Goal: Information Seeking & Learning: Learn about a topic

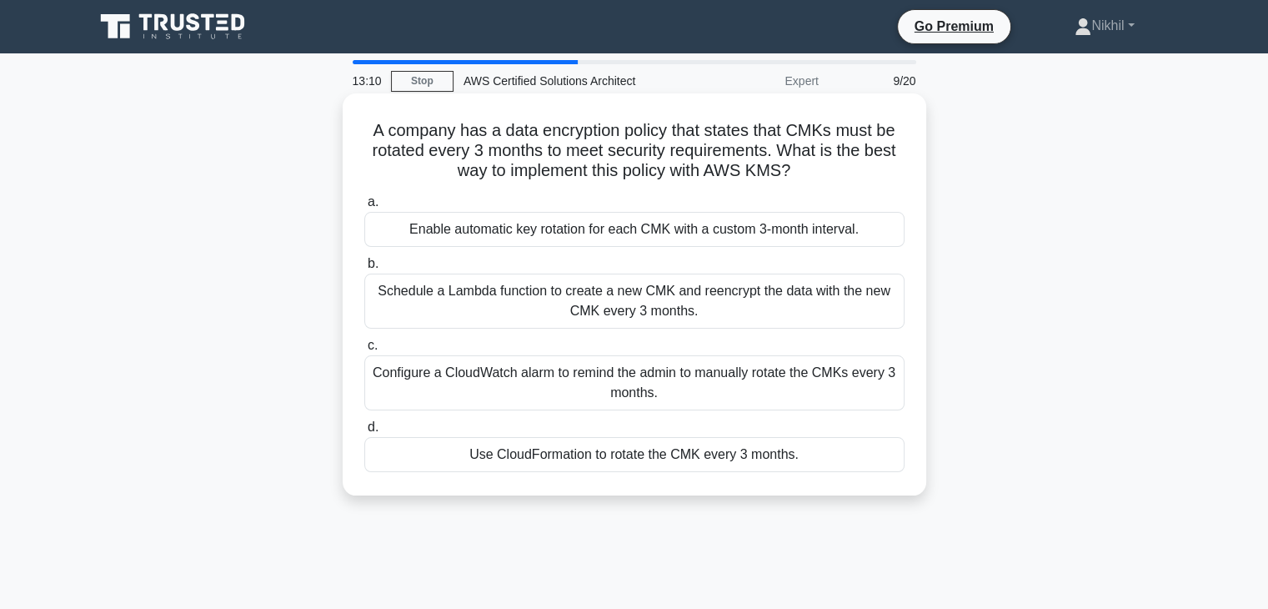
click at [681, 298] on div "Schedule a Lambda function to create a new CMK and reencrypt the data with the …" at bounding box center [634, 301] width 540 height 55
click at [364, 269] on input "b. Schedule a Lambda function to create a new CMK and reencrypt the data with t…" at bounding box center [364, 264] width 0 height 11
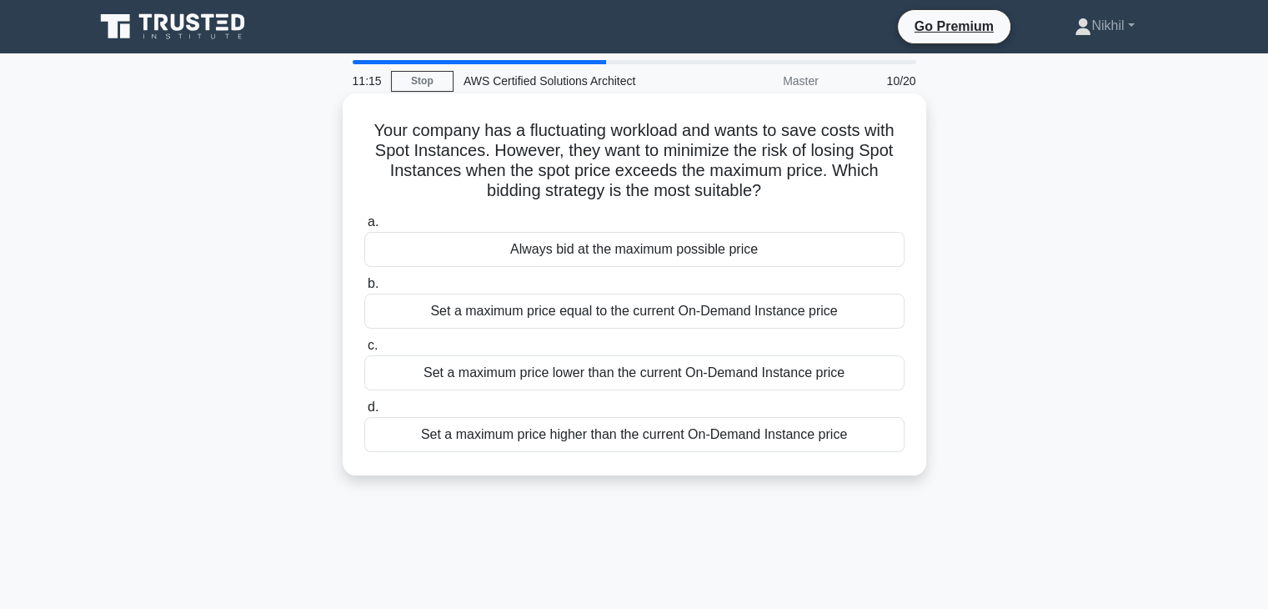
click at [654, 371] on div "Set a maximum price lower than the current On-Demand Instance price" at bounding box center [634, 372] width 540 height 35
click at [364, 351] on input "c. Set a maximum price lower than the current On-Demand Instance price" at bounding box center [364, 345] width 0 height 11
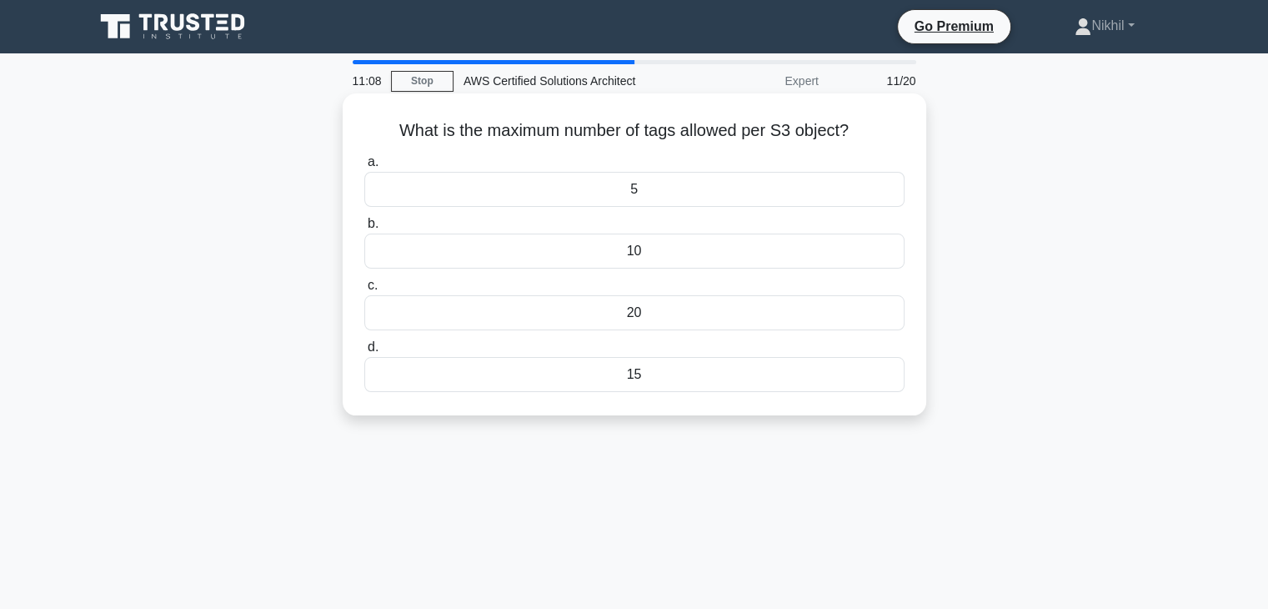
click at [654, 256] on div "10" at bounding box center [634, 250] width 540 height 35
click at [364, 229] on input "b. 10" at bounding box center [364, 223] width 0 height 11
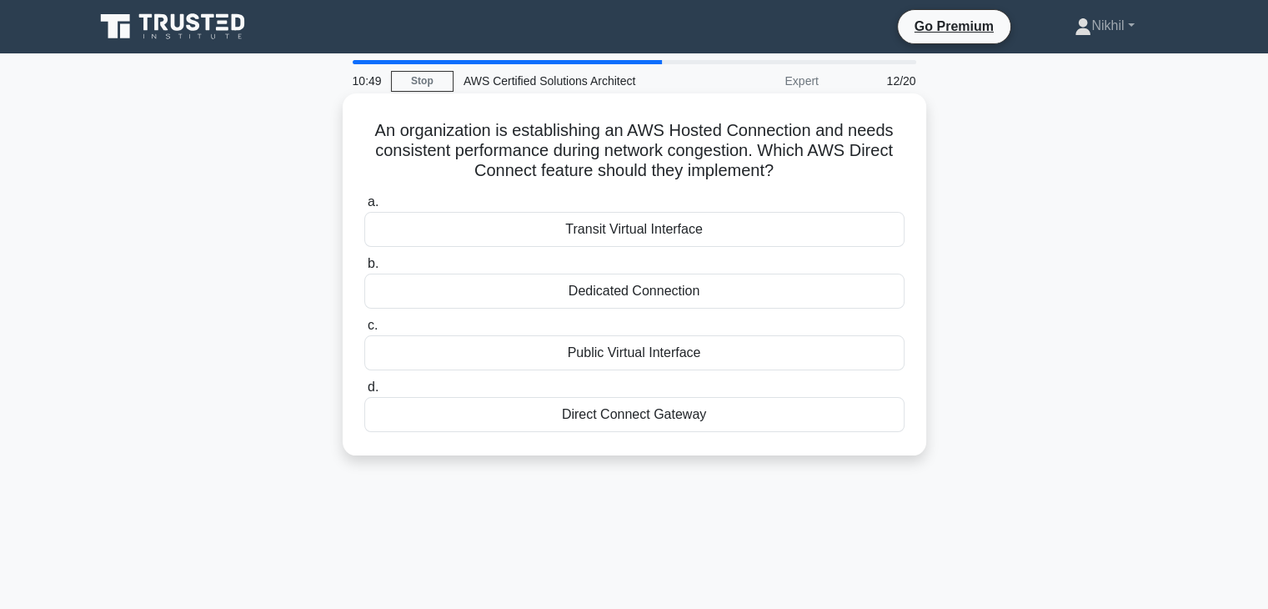
click at [654, 294] on div "Dedicated Connection" at bounding box center [634, 291] width 540 height 35
click at [364, 269] on input "b. Dedicated Connection" at bounding box center [364, 264] width 0 height 11
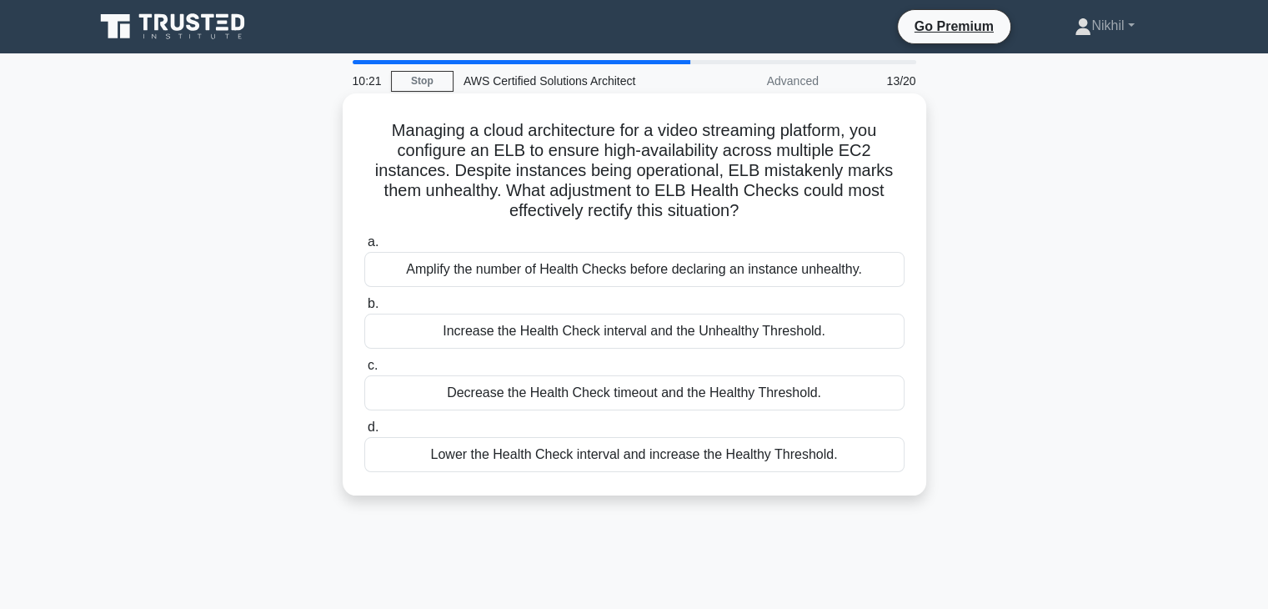
click at [625, 335] on div "Increase the Health Check interval and the Unhealthy Threshold." at bounding box center [634, 331] width 540 height 35
click at [364, 309] on input "b. Increase the Health Check interval and the Unhealthy Threshold." at bounding box center [364, 304] width 0 height 11
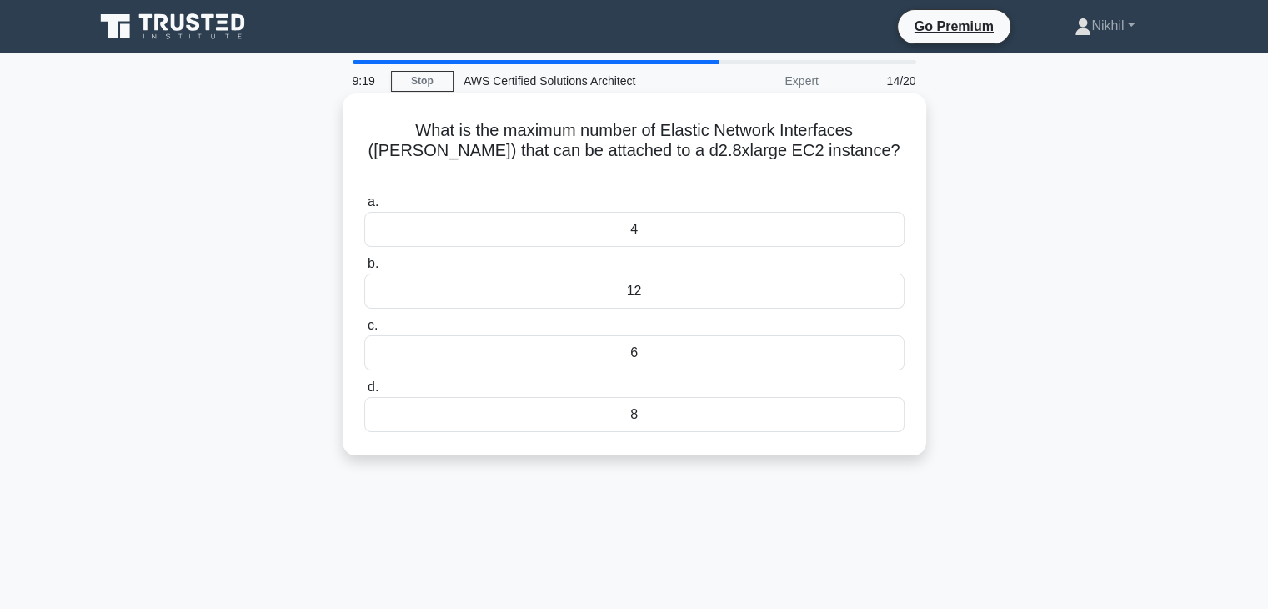
click at [650, 212] on div "4" at bounding box center [634, 229] width 540 height 35
click at [364, 208] on input "a. 4" at bounding box center [364, 202] width 0 height 11
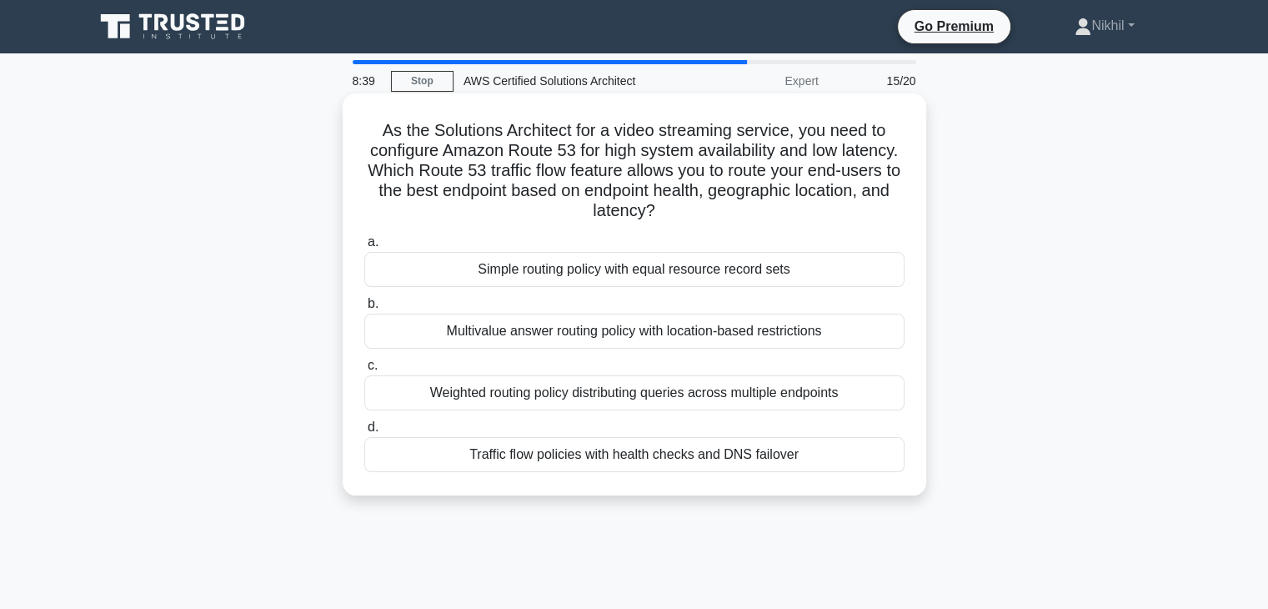
click at [609, 459] on div "Traffic flow policies with health checks and DNS failover" at bounding box center [634, 454] width 540 height 35
click at [364, 433] on input "d. Traffic flow policies with health checks and DNS failover" at bounding box center [364, 427] width 0 height 11
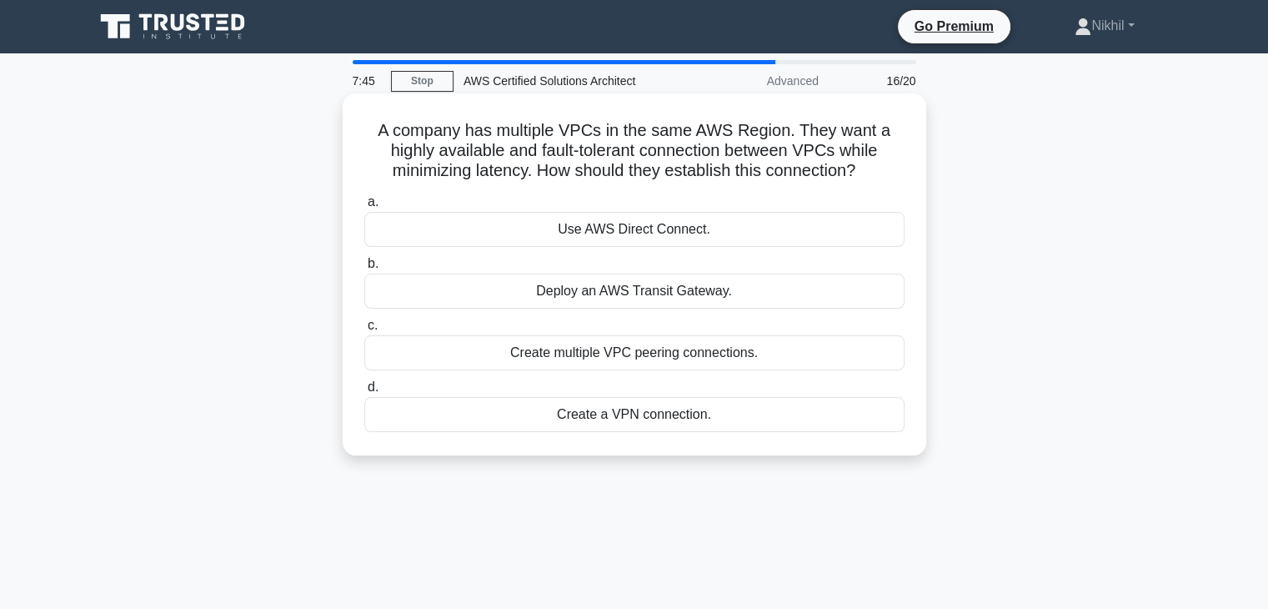
click at [647, 349] on div "Create multiple VPC peering connections." at bounding box center [634, 352] width 540 height 35
click at [364, 331] on input "c. Create multiple VPC peering connections." at bounding box center [364, 325] width 0 height 11
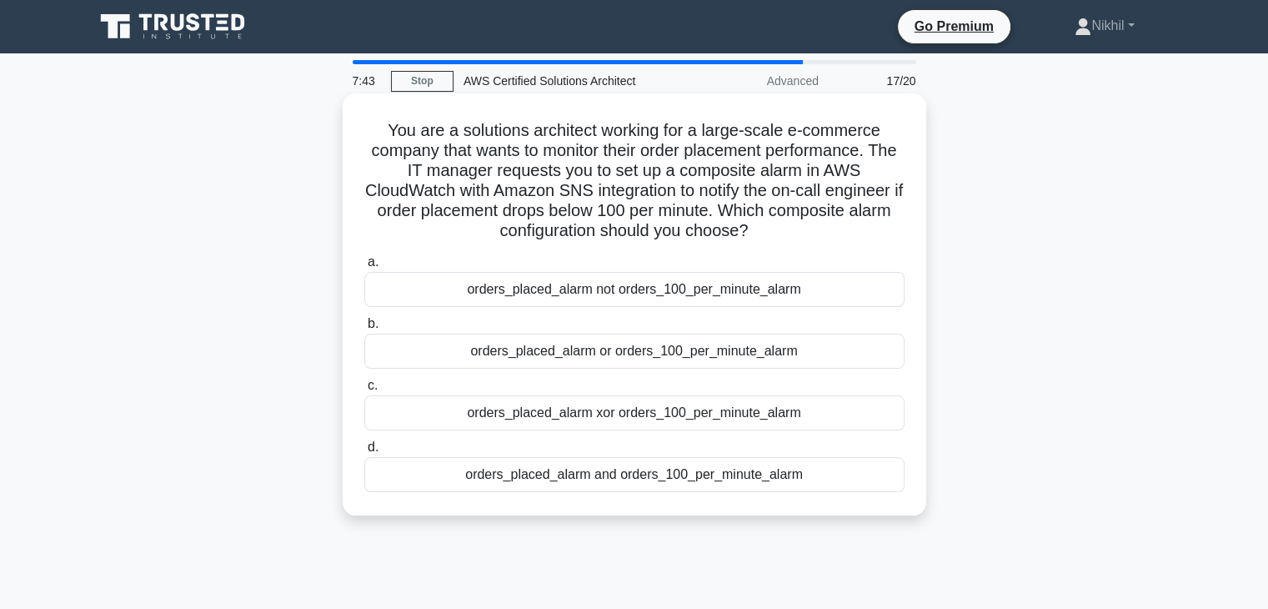
click at [662, 484] on div "orders_placed_alarm and orders_100_per_minute_alarm" at bounding box center [634, 474] width 540 height 35
click at [364, 453] on input "d. orders_placed_alarm and orders_100_per_minute_alarm" at bounding box center [364, 447] width 0 height 11
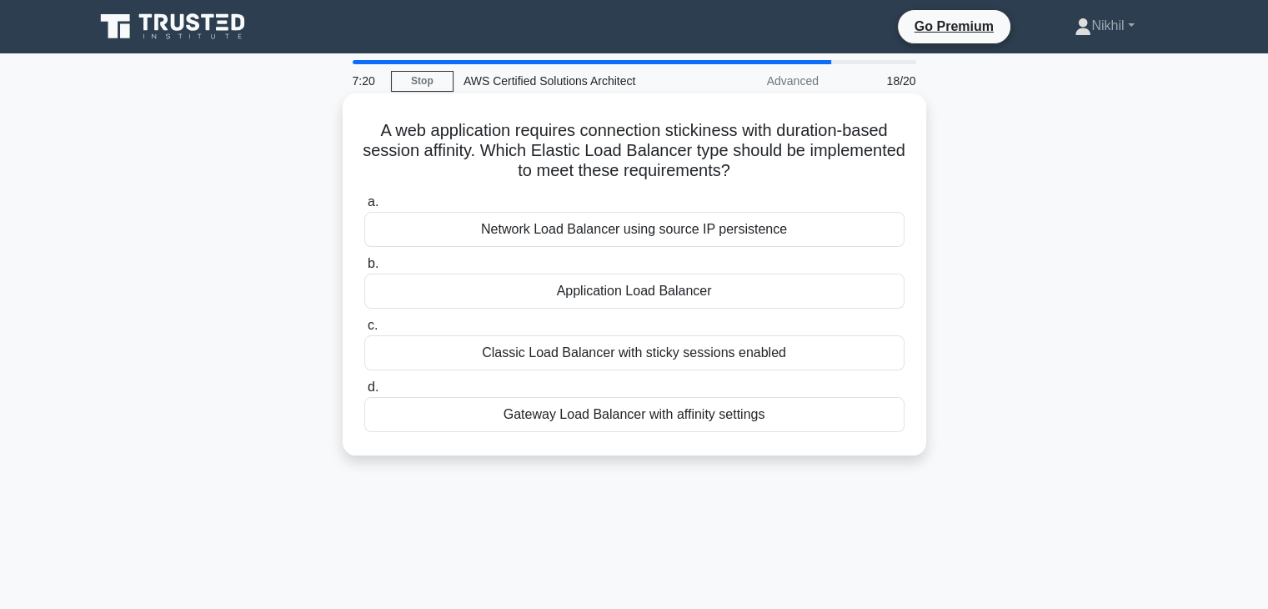
click at [594, 419] on div "Gateway Load Balancer with affinity settings" at bounding box center [634, 414] width 540 height 35
click at [364, 393] on input "d. Gateway Load Balancer with affinity settings" at bounding box center [364, 387] width 0 height 11
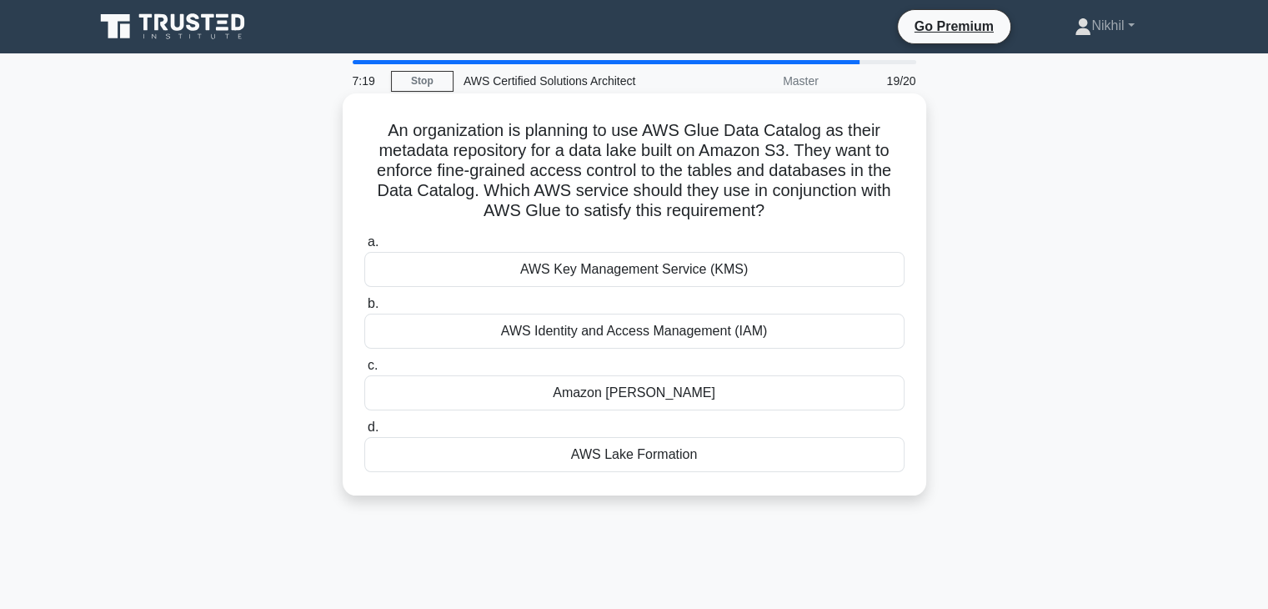
click at [700, 269] on div "AWS Key Management Service (KMS)" at bounding box center [634, 269] width 540 height 35
click at [364, 248] on input "a. AWS Key Management Service (KMS)" at bounding box center [364, 242] width 0 height 11
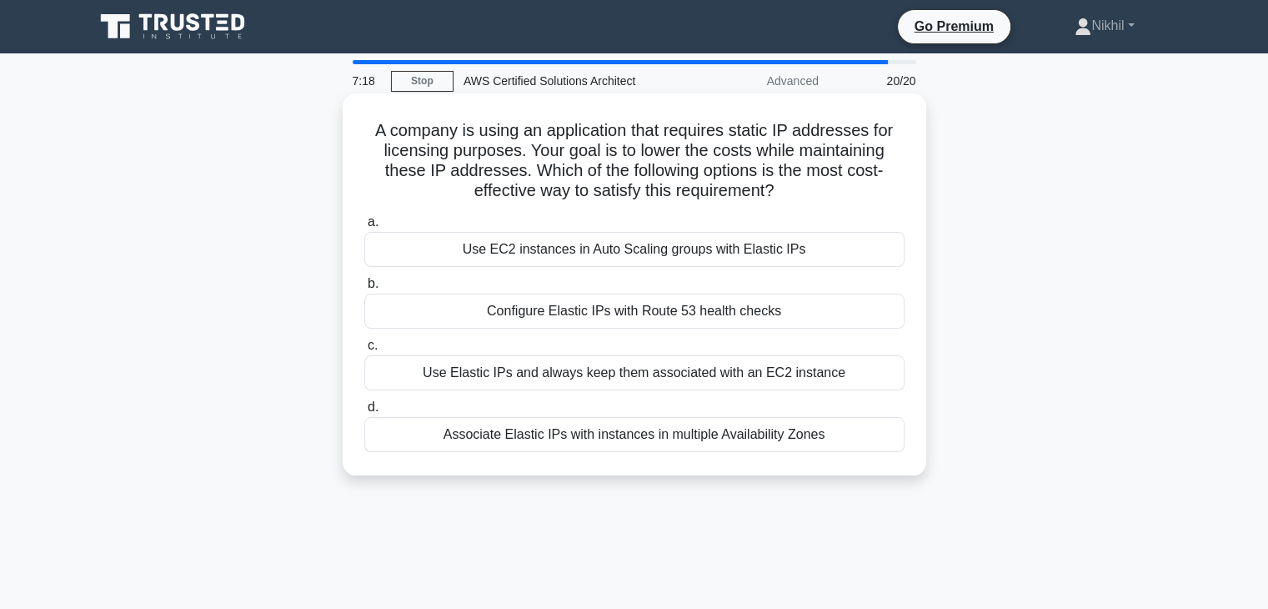
click at [683, 324] on div "Configure Elastic IPs with Route 53 health checks" at bounding box center [634, 311] width 540 height 35
click at [364, 289] on input "b. Configure Elastic IPs with Route 53 health checks" at bounding box center [364, 284] width 0 height 11
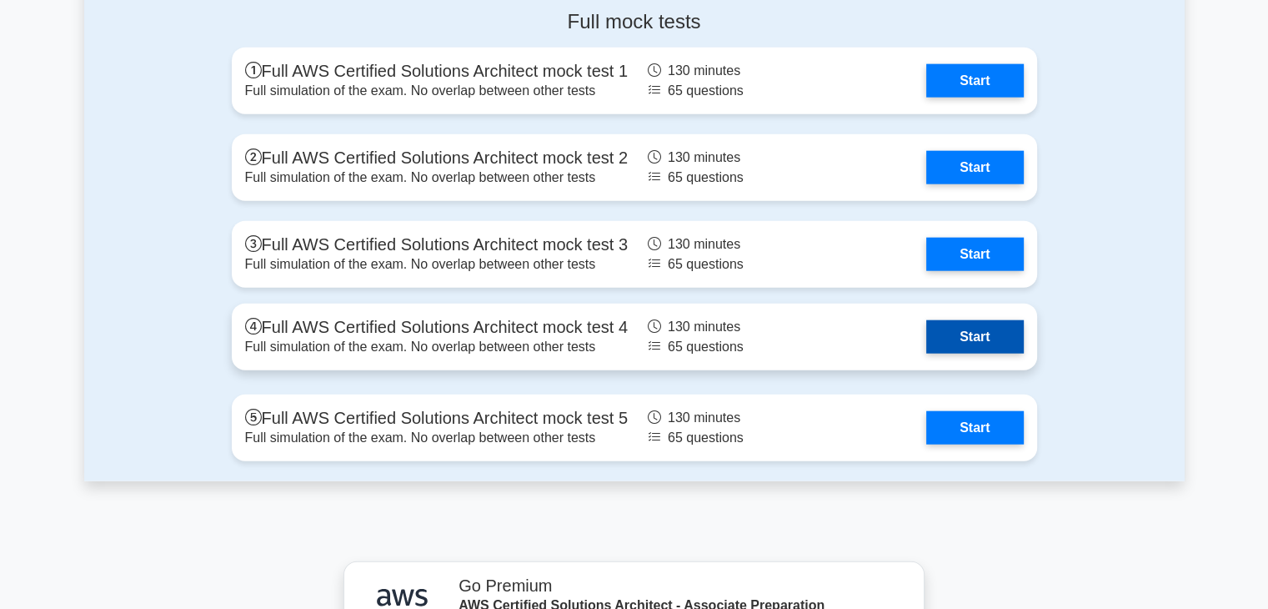
scroll to position [3978, 0]
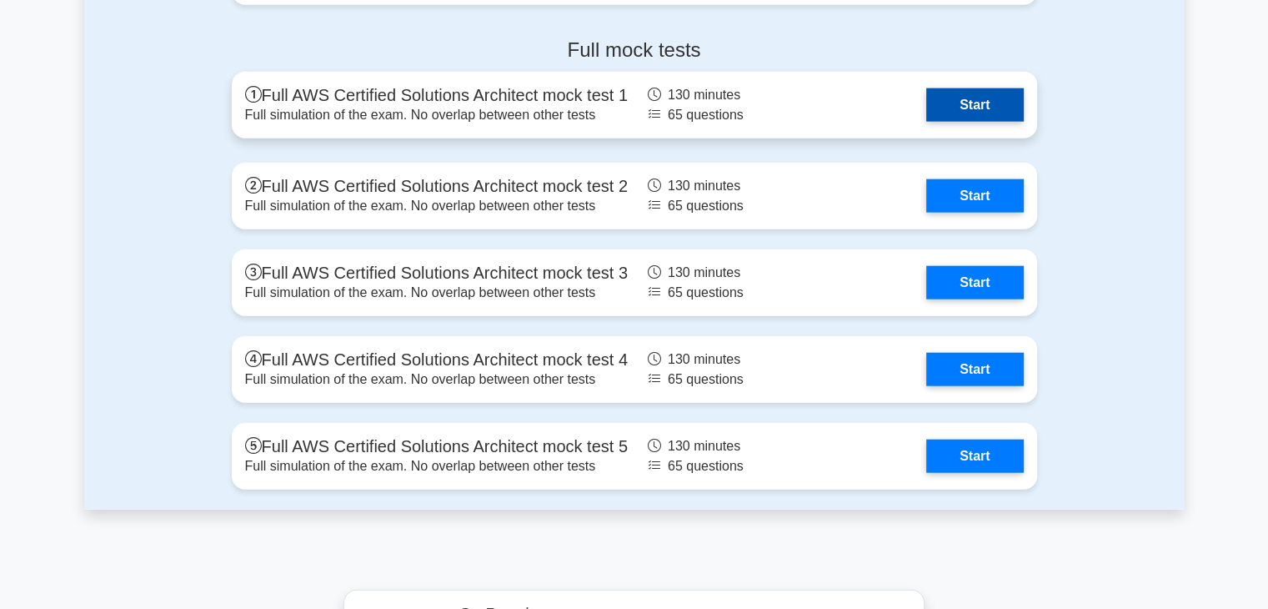
click at [992, 88] on link "Start" at bounding box center [974, 104] width 97 height 33
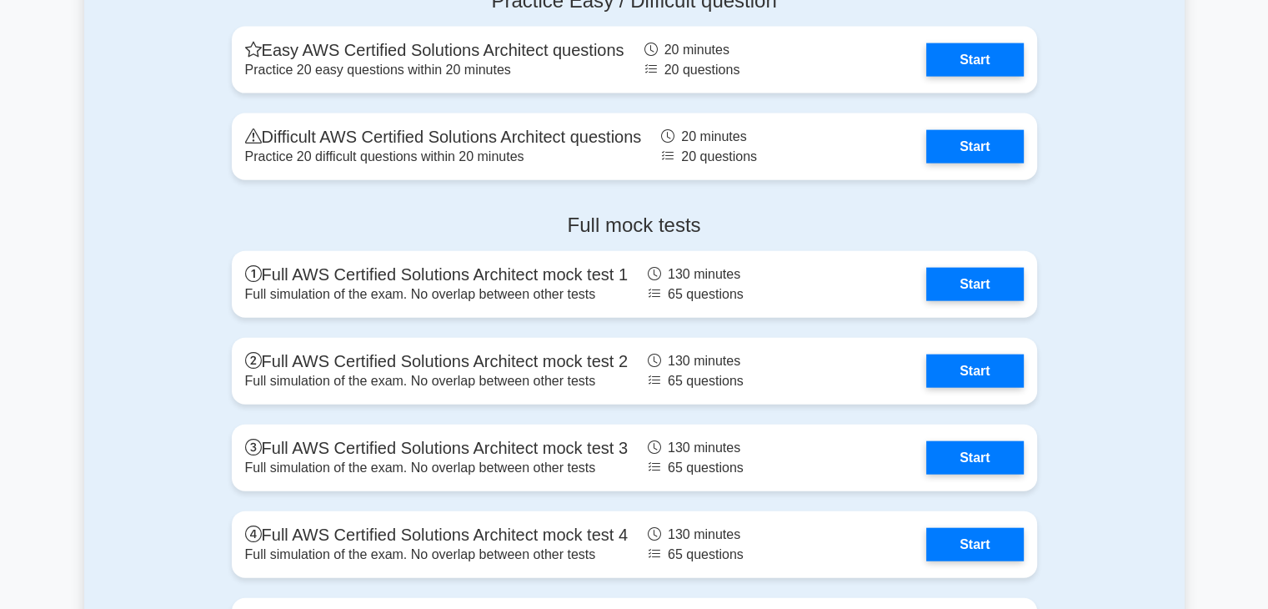
scroll to position [3644, 0]
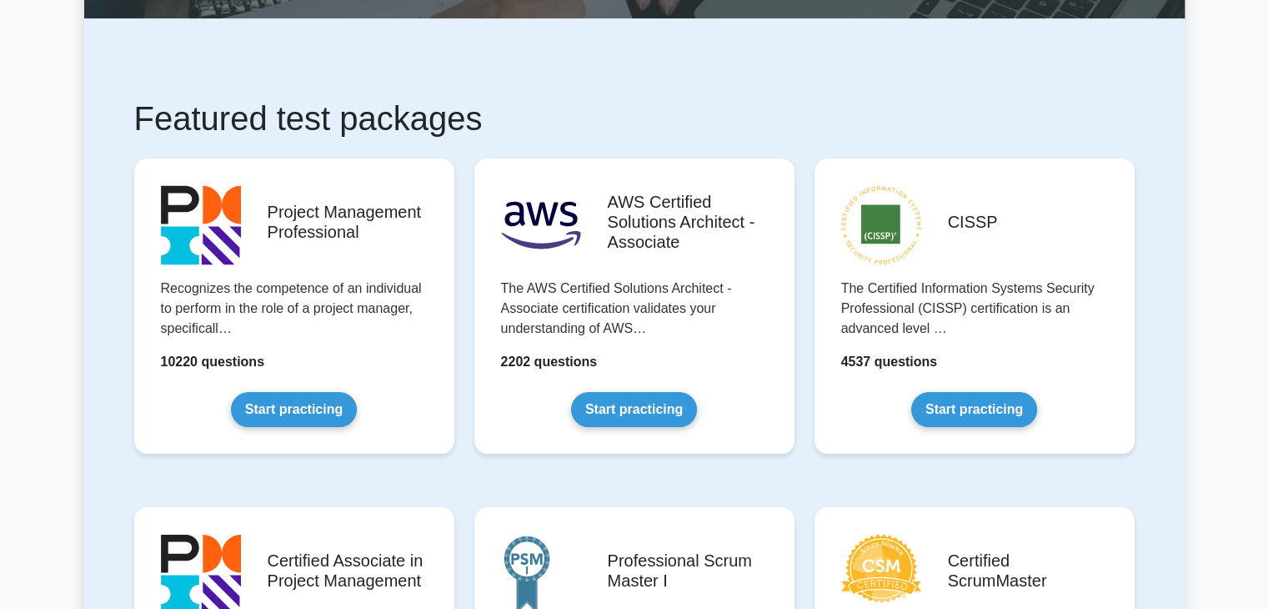
scroll to position [334, 0]
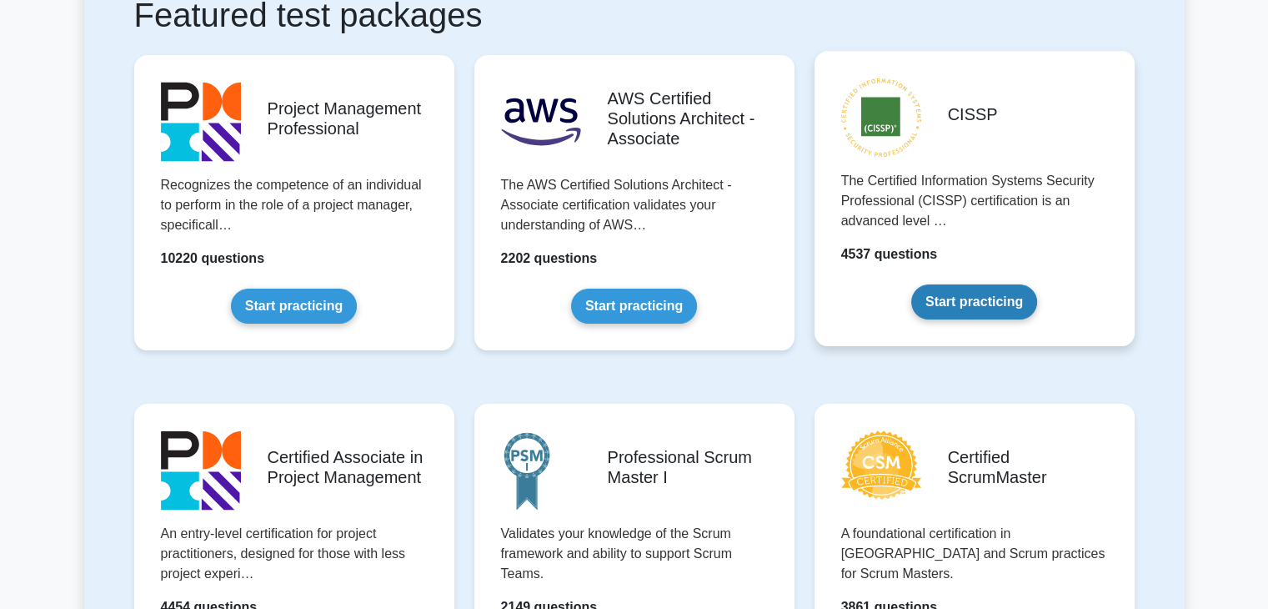
click at [992, 301] on link "Start practicing" at bounding box center [974, 301] width 126 height 35
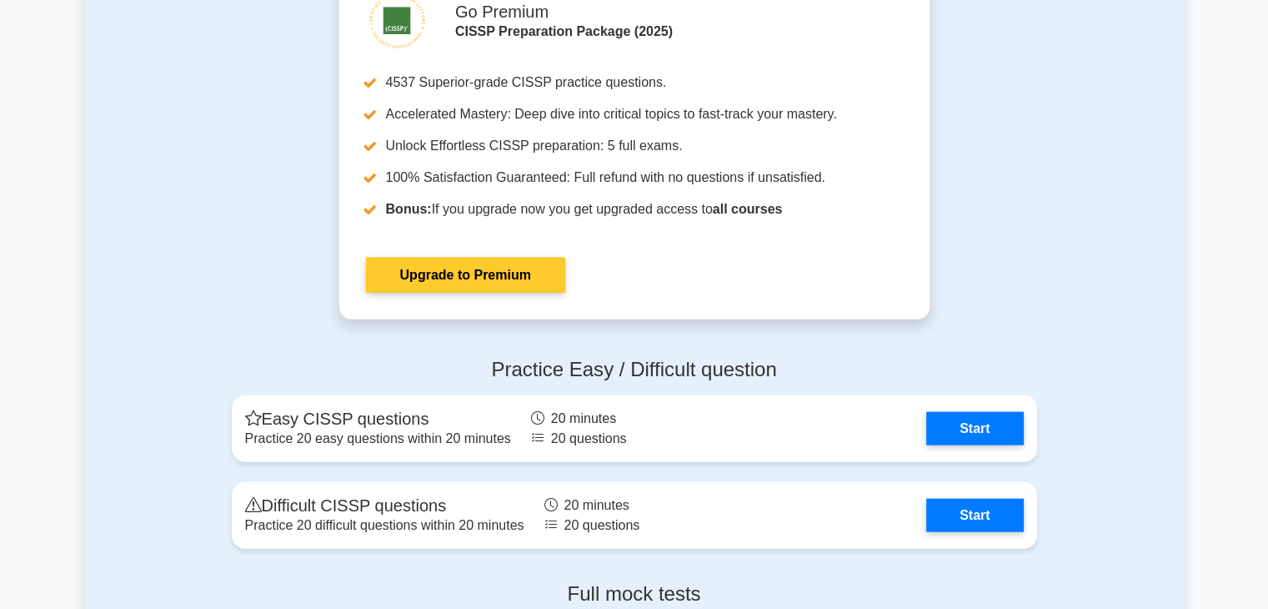
scroll to position [3669, 0]
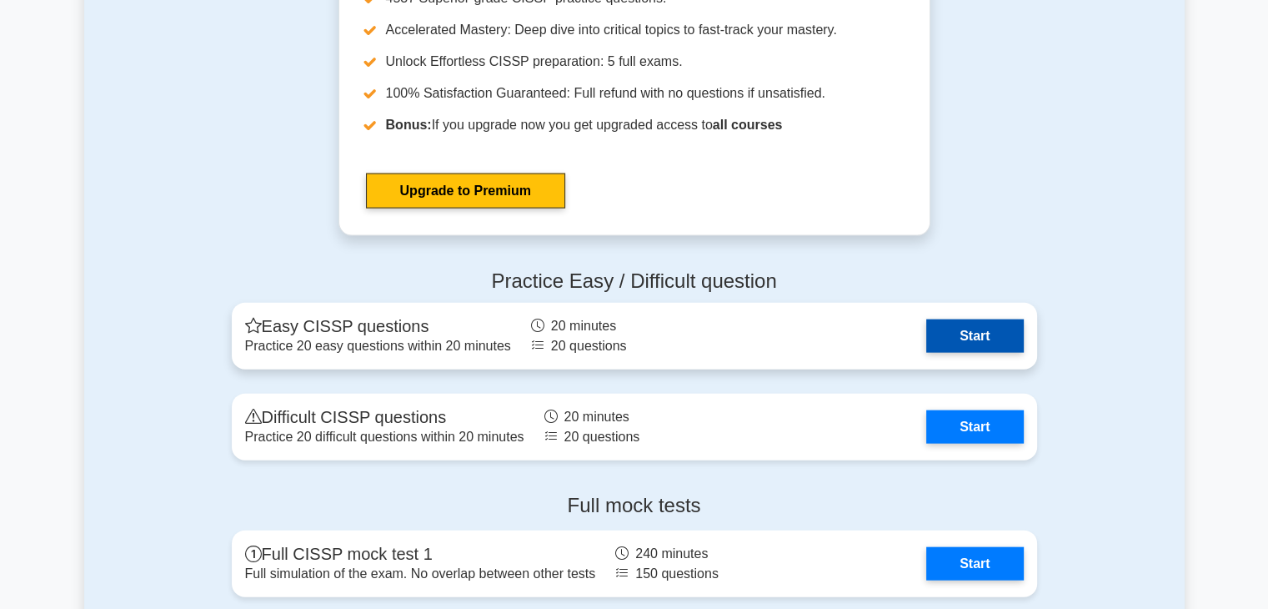
click at [984, 335] on link "Start" at bounding box center [974, 335] width 97 height 33
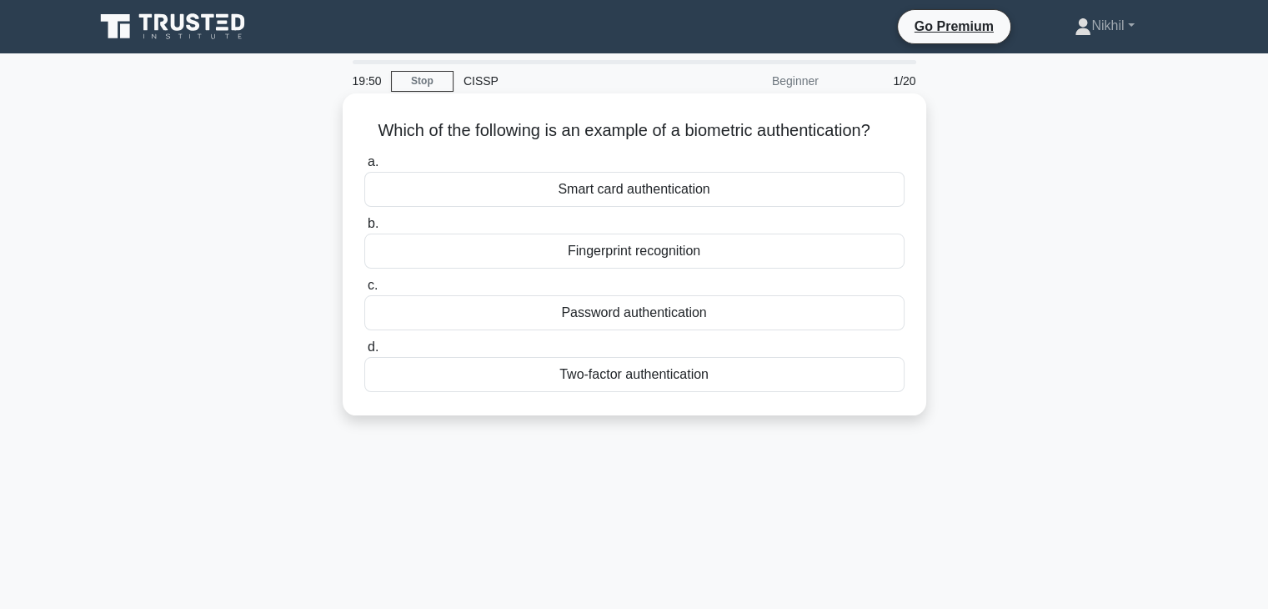
click at [707, 254] on div "Fingerprint recognition" at bounding box center [634, 250] width 540 height 35
click at [364, 229] on input "b. Fingerprint recognition" at bounding box center [364, 223] width 0 height 11
click at [675, 244] on div "Authentication" at bounding box center [634, 250] width 540 height 35
click at [364, 229] on input "b. Authentication" at bounding box center [364, 223] width 0 height 11
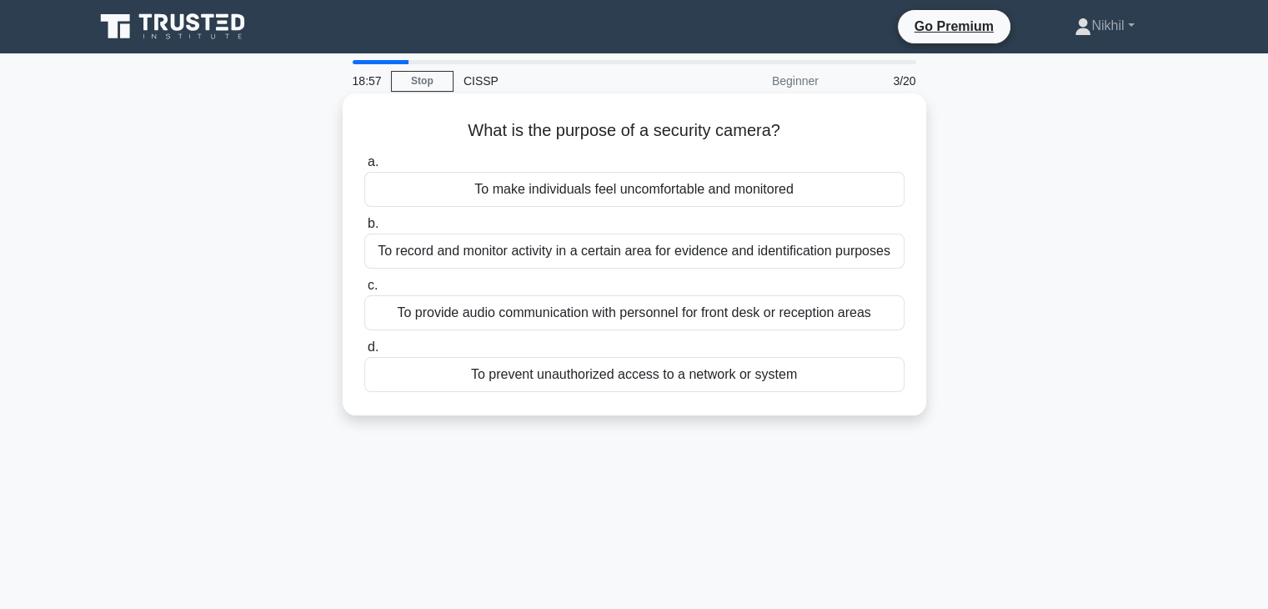
click at [618, 257] on div "To record and monitor activity in a certain area for evidence and identificatio…" at bounding box center [634, 250] width 540 height 35
click at [364, 229] on input "b. To record and monitor activity in a certain area for evidence and identifica…" at bounding box center [364, 223] width 0 height 11
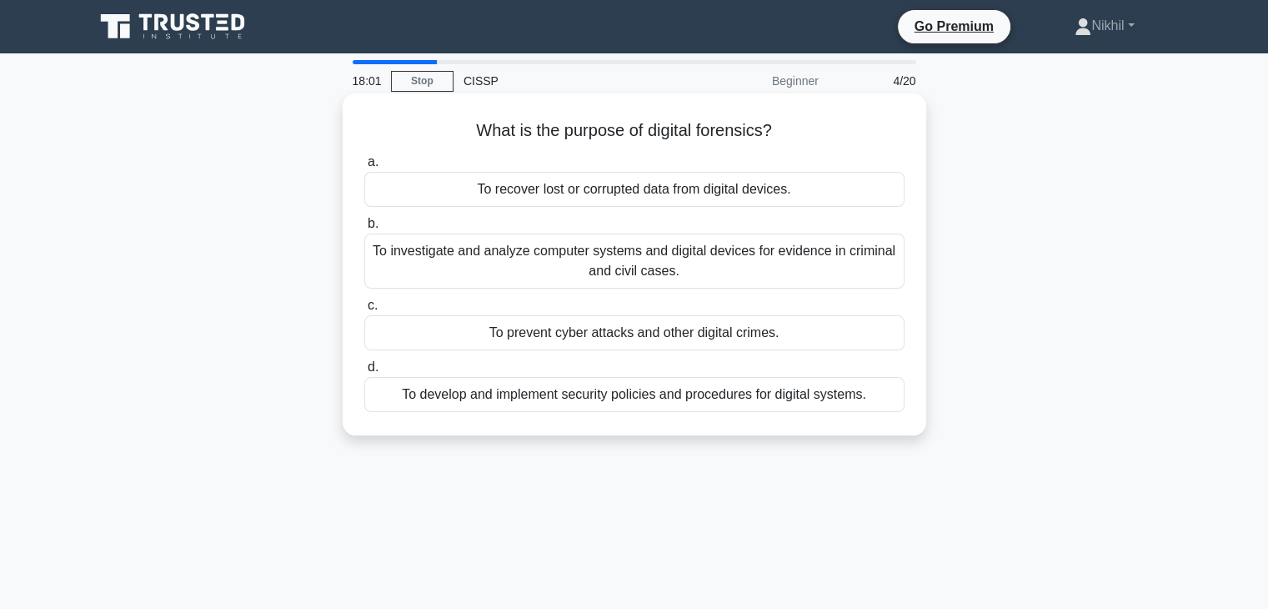
click at [558, 264] on div "To investigate and analyze computer systems and digital devices for evidence in…" at bounding box center [634, 260] width 540 height 55
click at [364, 229] on input "b. To investigate and analyze computer systems and digital devices for evidence…" at bounding box center [364, 223] width 0 height 11
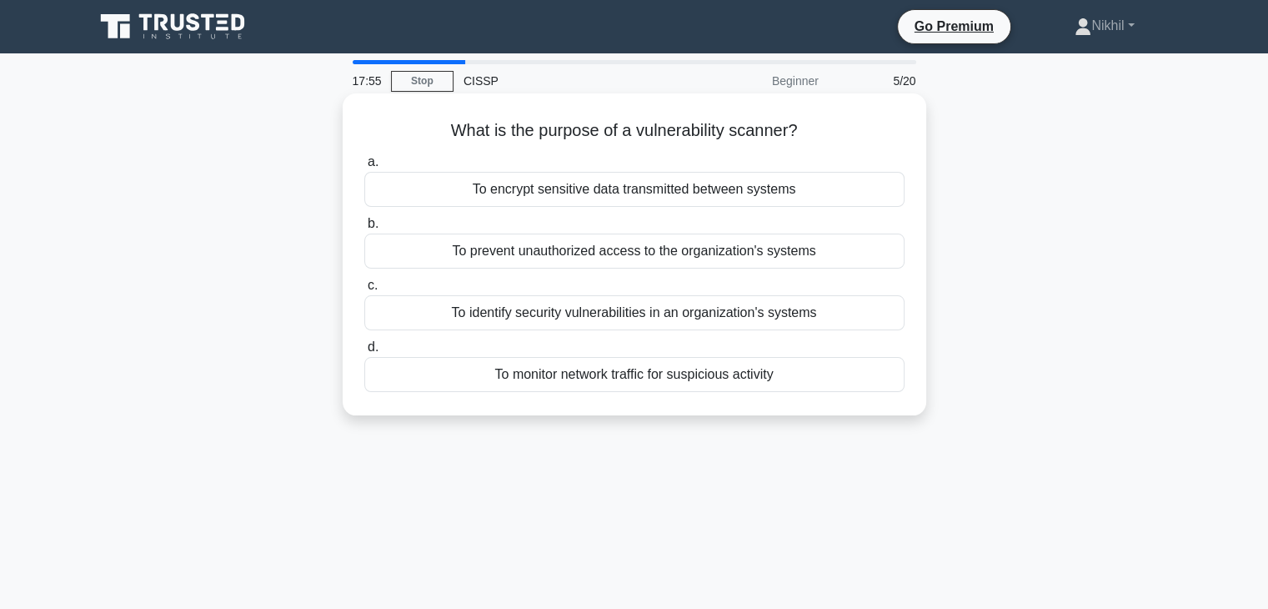
click at [690, 307] on div "To identify security vulnerabilities in an organization's systems" at bounding box center [634, 312] width 540 height 35
click at [364, 291] on input "c. To identify security vulnerabilities in an organization's systems" at bounding box center [364, 285] width 0 height 11
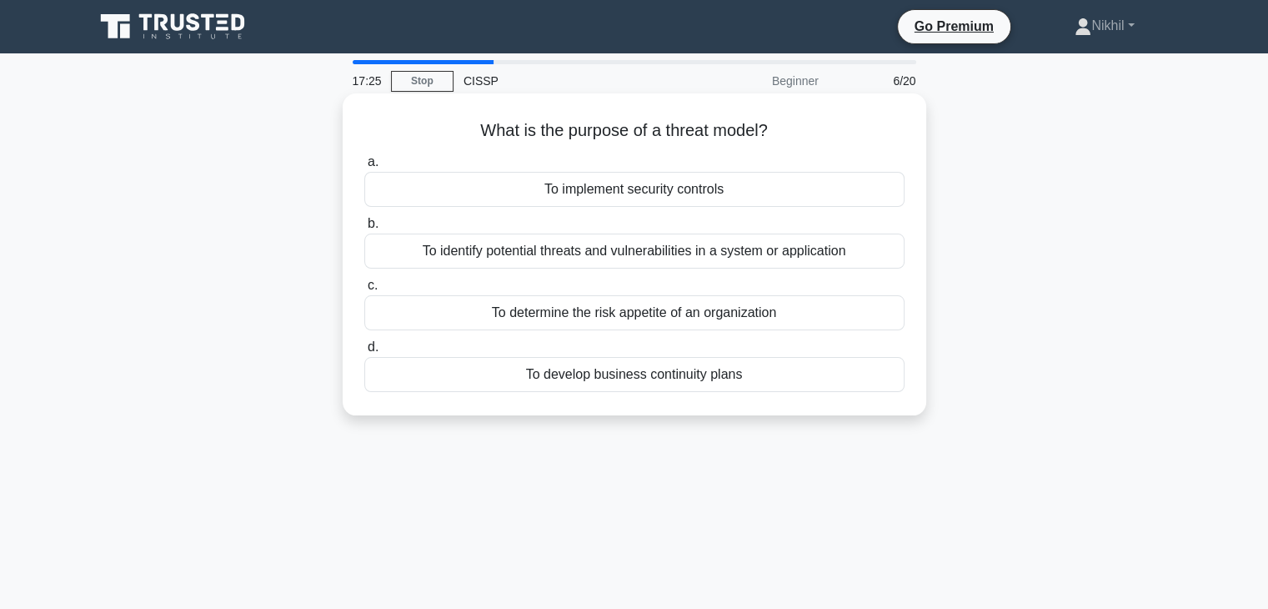
click at [585, 315] on div "To determine the risk appetite of an organization" at bounding box center [634, 312] width 540 height 35
click at [364, 291] on input "c. To determine the risk appetite of an organization" at bounding box center [364, 285] width 0 height 11
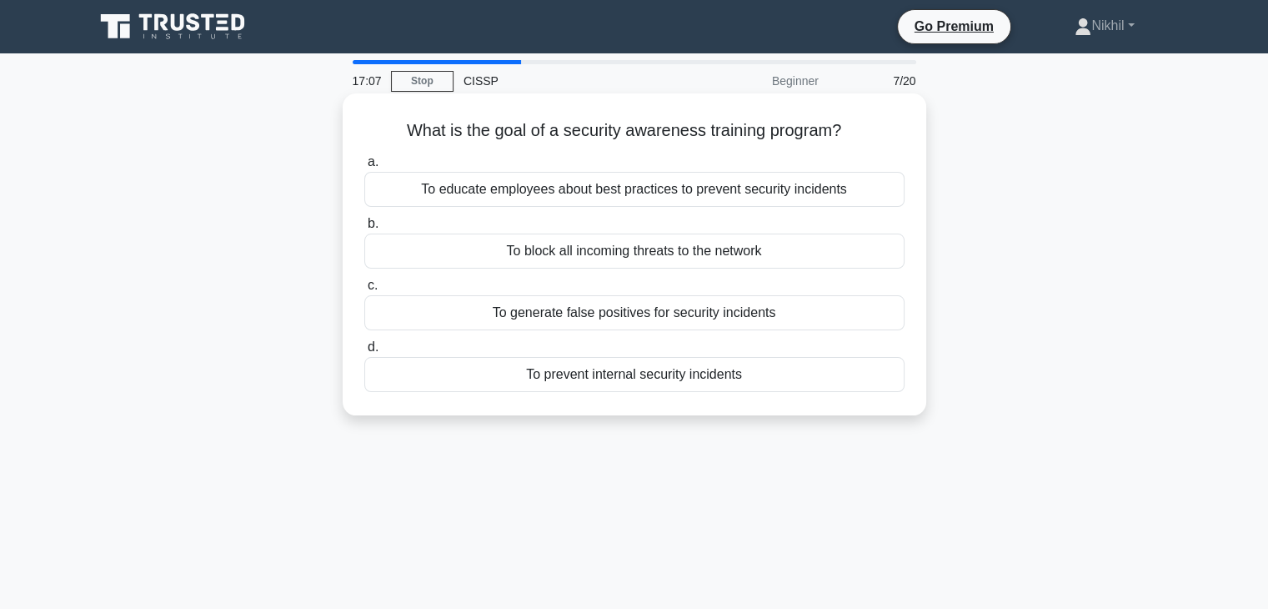
click at [605, 192] on div "To educate employees about best practices to prevent security incidents" at bounding box center [634, 189] width 540 height 35
click at [364, 168] on input "a. To educate employees about best practices to prevent security incidents" at bounding box center [364, 162] width 0 height 11
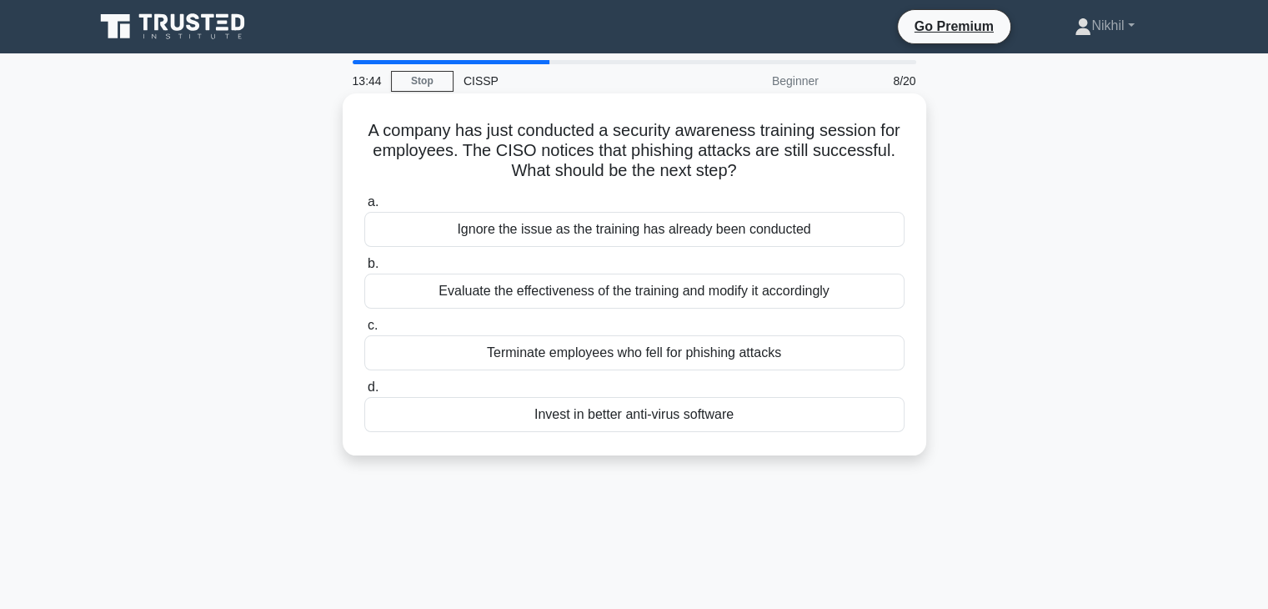
click at [685, 299] on div "Evaluate the effectiveness of the training and modify it accordingly" at bounding box center [634, 291] width 540 height 35
click at [364, 269] on input "b. Evaluate the effectiveness of the training and modify it accordingly" at bounding box center [364, 264] width 0 height 11
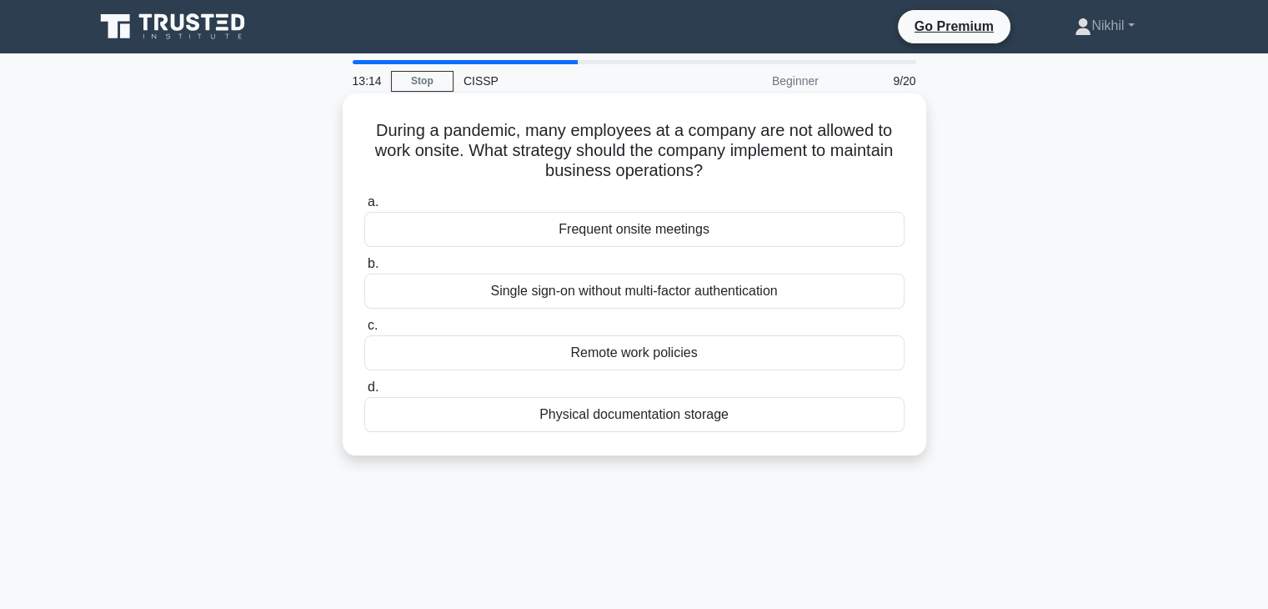
click at [664, 357] on div "Remote work policies" at bounding box center [634, 352] width 540 height 35
click at [364, 331] on input "c. Remote work policies" at bounding box center [364, 325] width 0 height 11
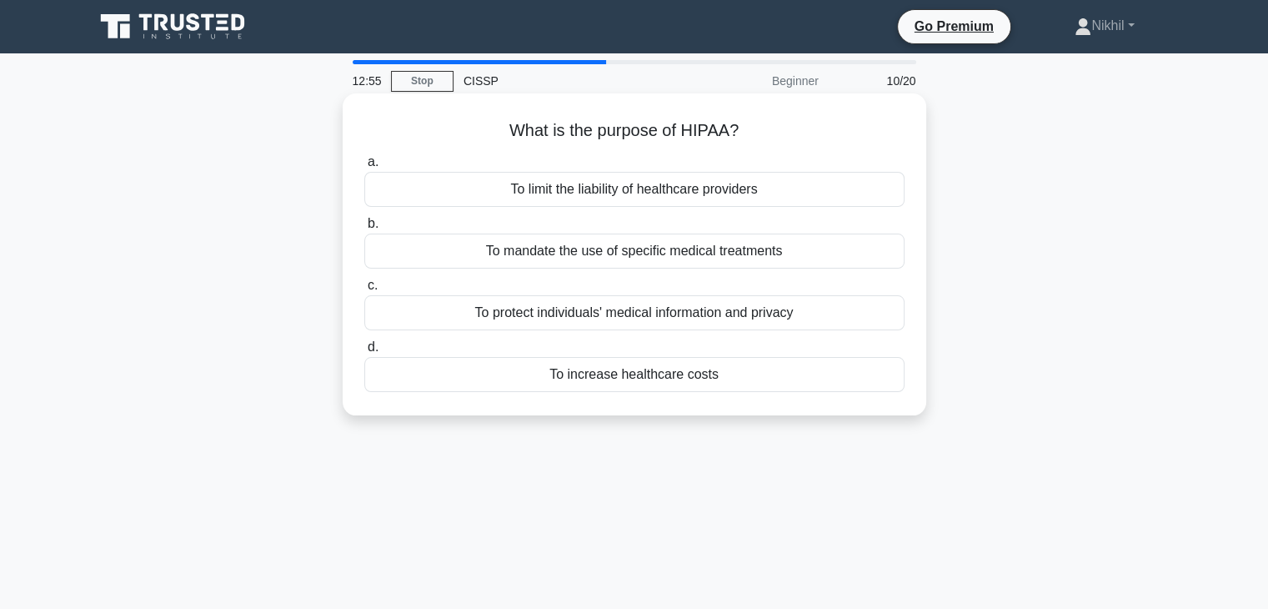
click at [672, 319] on div "To protect individuals' medical information and privacy" at bounding box center [634, 312] width 540 height 35
click at [364, 291] on input "c. To protect individuals' medical information and privacy" at bounding box center [364, 285] width 0 height 11
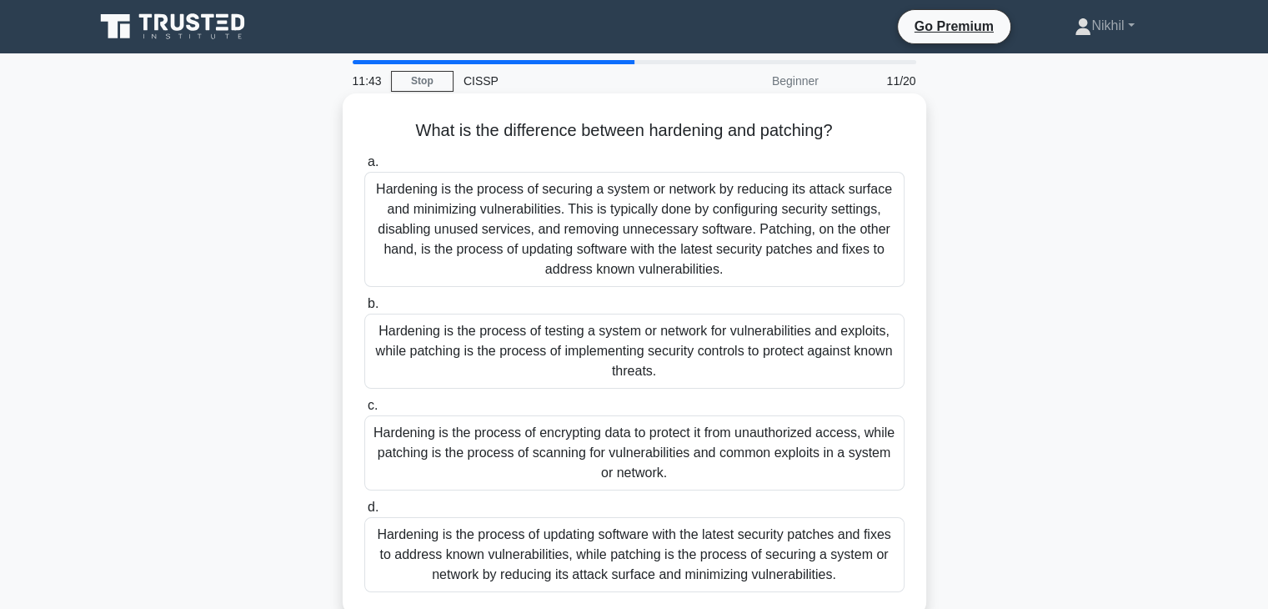
click at [841, 246] on div "Hardening is the process of securing a system or network by reducing its attack…" at bounding box center [634, 229] width 540 height 115
click at [364, 168] on input "a. Hardening is the process of securing a system or network by reducing its att…" at bounding box center [364, 162] width 0 height 11
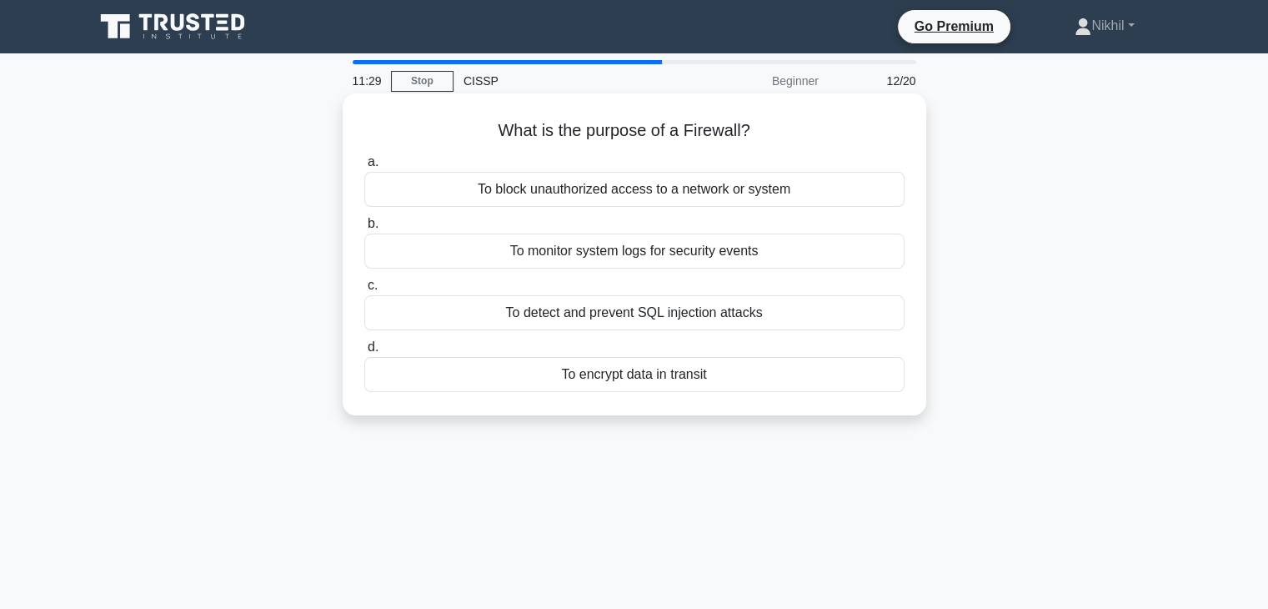
click at [705, 191] on div "To block unauthorized access to a network or system" at bounding box center [634, 189] width 540 height 35
click at [364, 168] on input "a. To block unauthorized access to a network or system" at bounding box center [364, 162] width 0 height 11
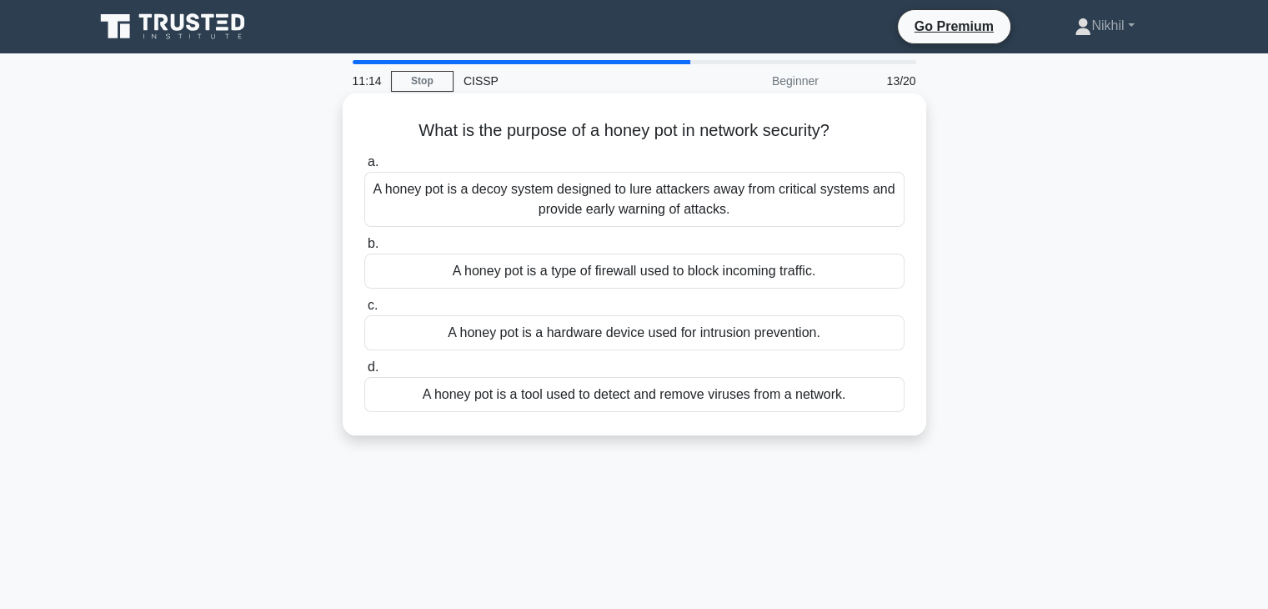
click at [655, 201] on div "A honey pot is a decoy system designed to lure attackers away from critical sys…" at bounding box center [634, 199] width 540 height 55
click at [364, 168] on input "a. A honey pot is a decoy system designed to lure attackers away from critical …" at bounding box center [364, 162] width 0 height 11
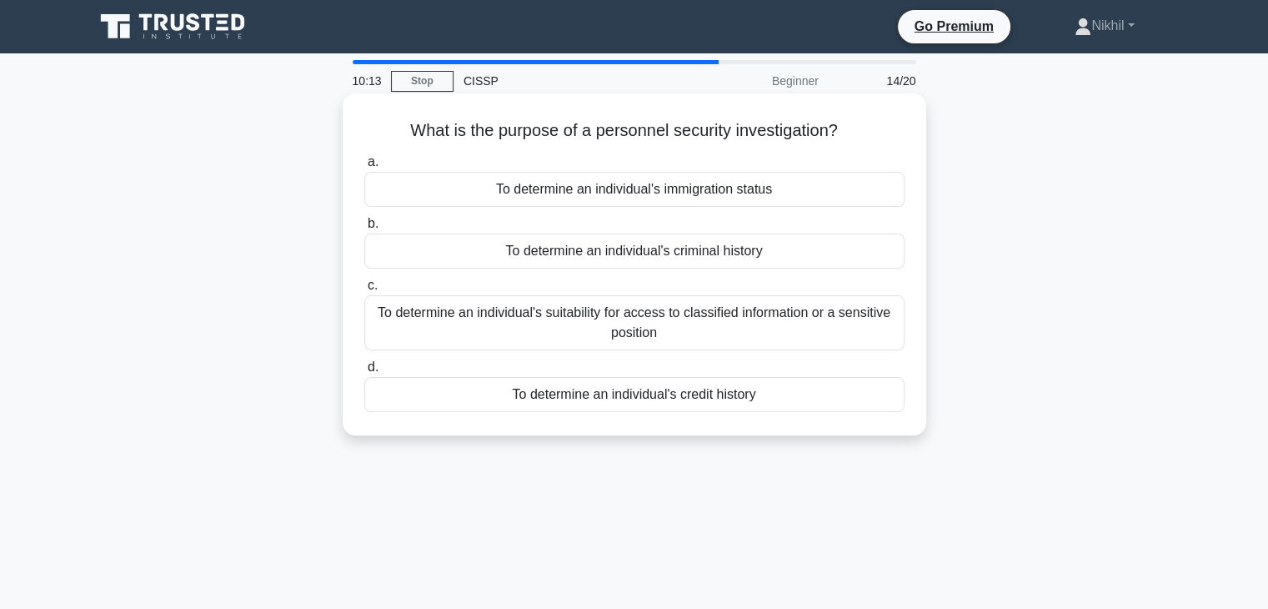
click at [564, 317] on div "To determine an individual's suitability for access to classified information o…" at bounding box center [634, 322] width 540 height 55
click at [364, 291] on input "c. To determine an individual's suitability for access to classified informatio…" at bounding box center [364, 285] width 0 height 11
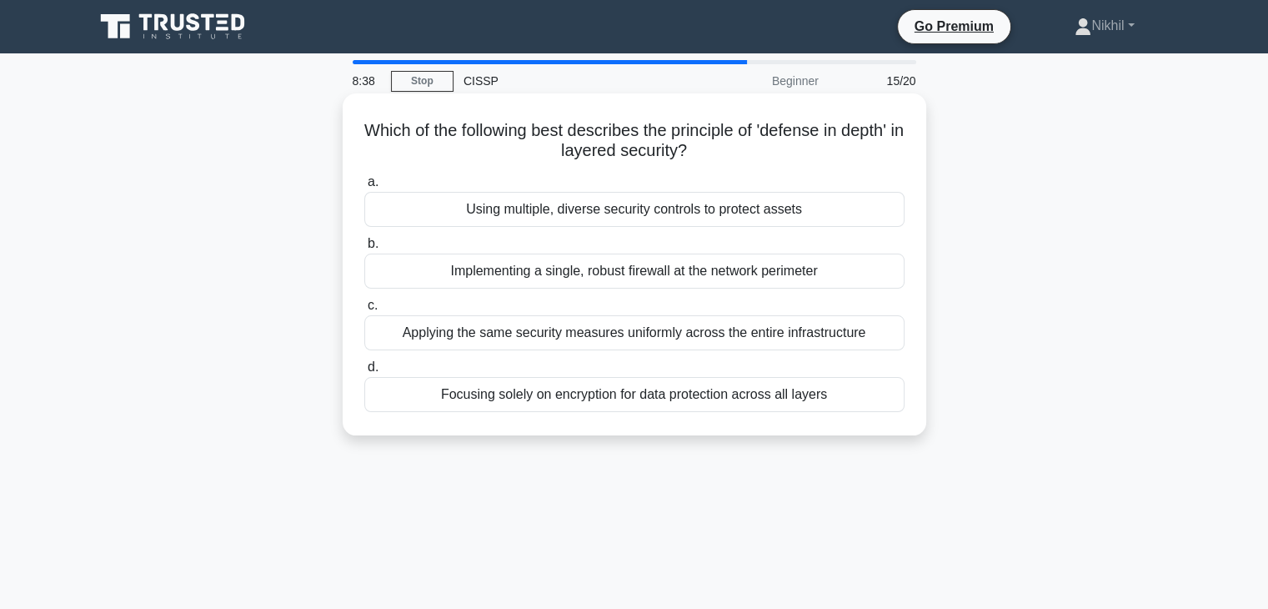
click at [598, 274] on div "Implementing a single, robust firewall at the network perimeter" at bounding box center [634, 270] width 540 height 35
click at [364, 249] on input "b. Implementing a single, robust firewall at the network perimeter" at bounding box center [364, 243] width 0 height 11
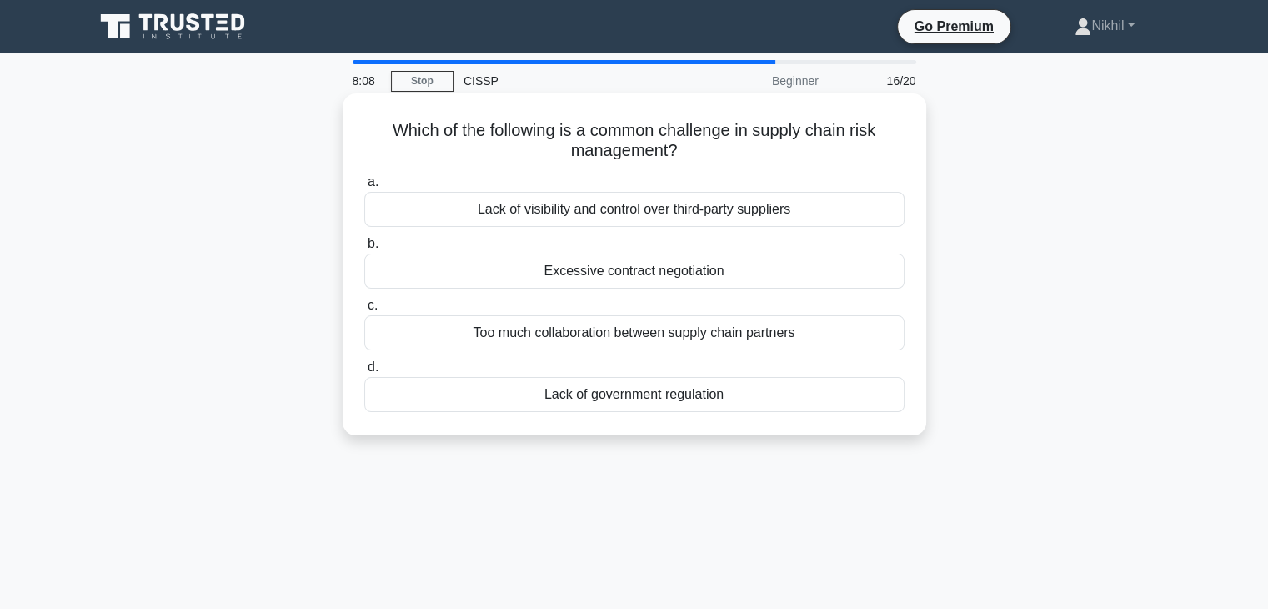
click at [596, 214] on div "Lack of visibility and control over third-party suppliers" at bounding box center [634, 209] width 540 height 35
click at [364, 188] on input "a. Lack of visibility and control over third-party suppliers" at bounding box center [364, 182] width 0 height 11
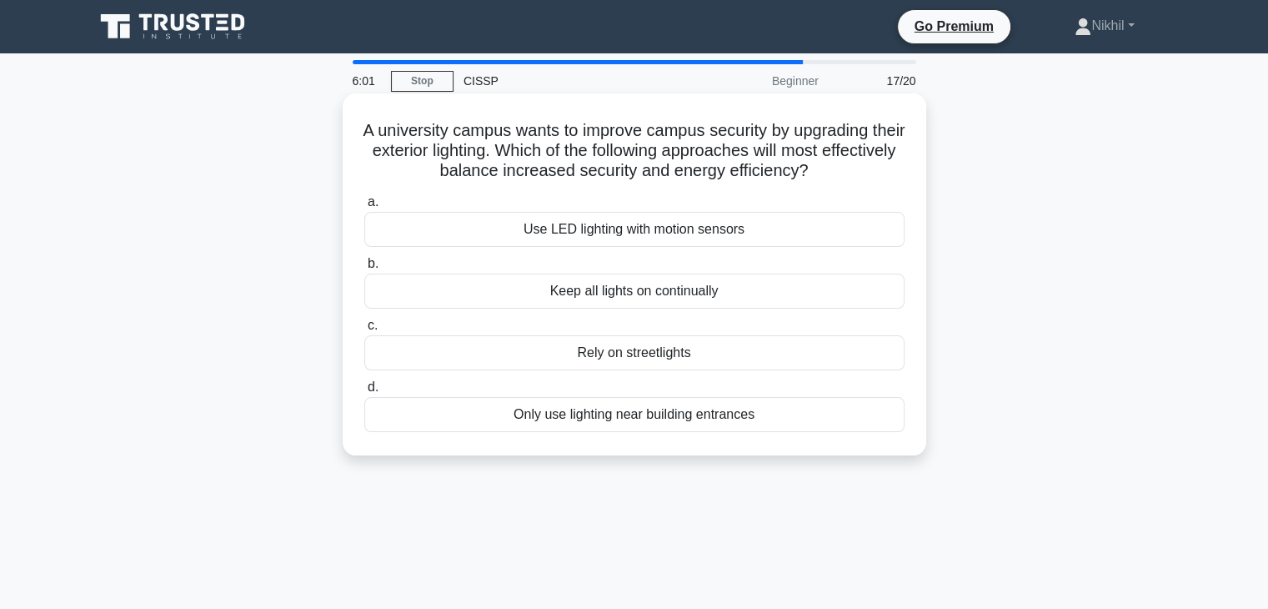
click at [740, 305] on div "Keep all lights on continually" at bounding box center [634, 291] width 540 height 35
click at [364, 269] on input "b. Keep all lights on continually" at bounding box center [364, 264] width 0 height 11
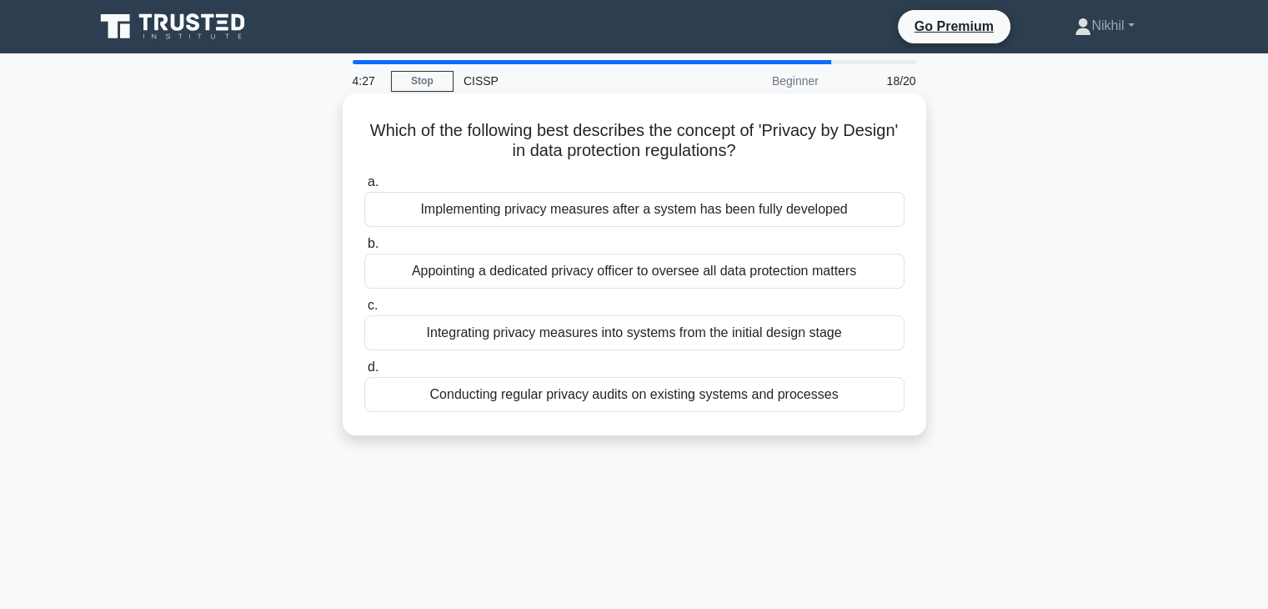
click at [600, 384] on div "Conducting regular privacy audits on existing systems and processes" at bounding box center [634, 394] width 540 height 35
click at [364, 373] on input "d. Conducting regular privacy audits on existing systems and processes" at bounding box center [364, 367] width 0 height 11
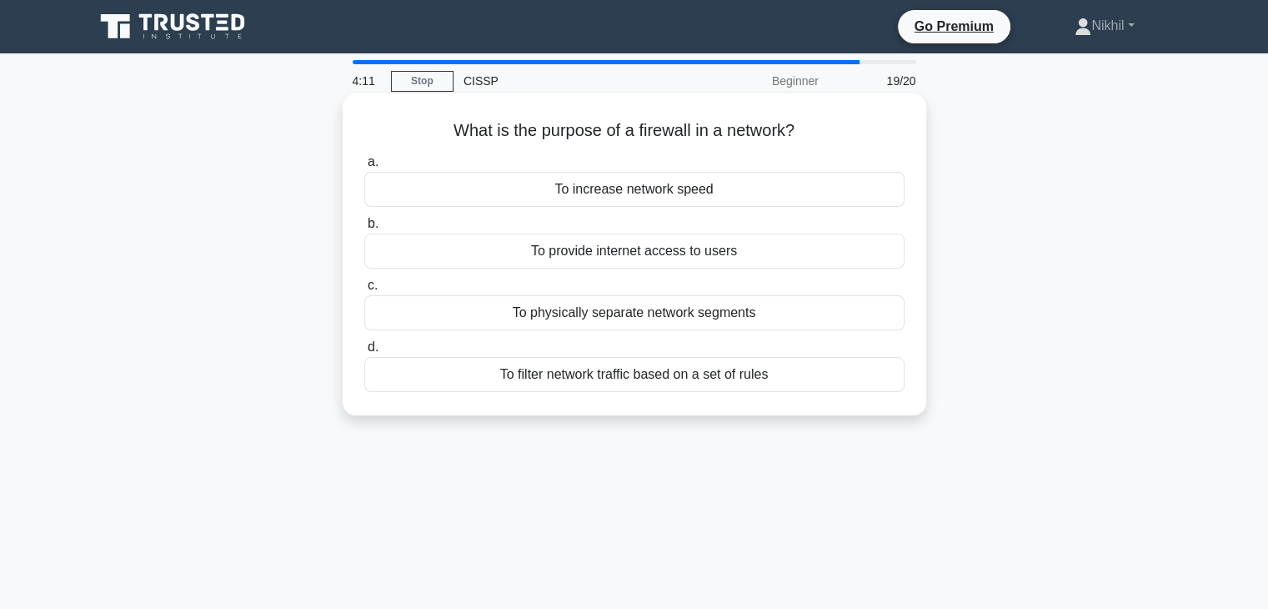
click at [671, 384] on div "To filter network traffic based on a set of rules" at bounding box center [634, 374] width 540 height 35
click at [364, 353] on input "d. To filter network traffic based on a set of rules" at bounding box center [364, 347] width 0 height 11
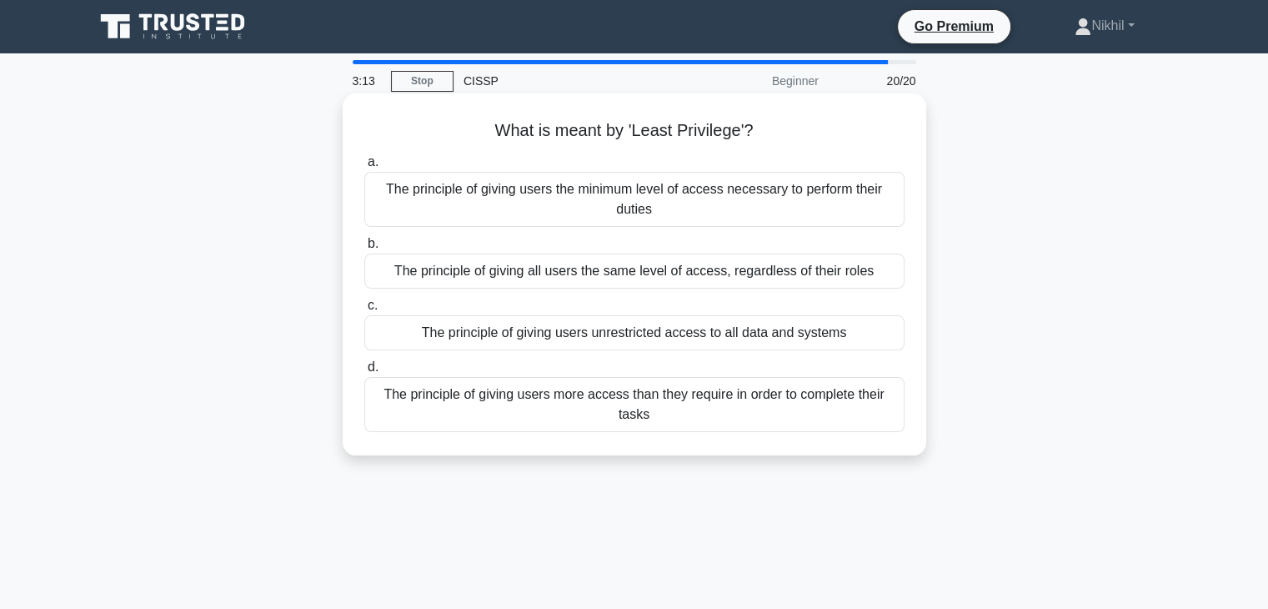
click at [817, 204] on div "The principle of giving users the minimum level of access necessary to perform …" at bounding box center [634, 199] width 540 height 55
click at [364, 168] on input "a. The principle of giving users the minimum level of access necessary to perfo…" at bounding box center [364, 162] width 0 height 11
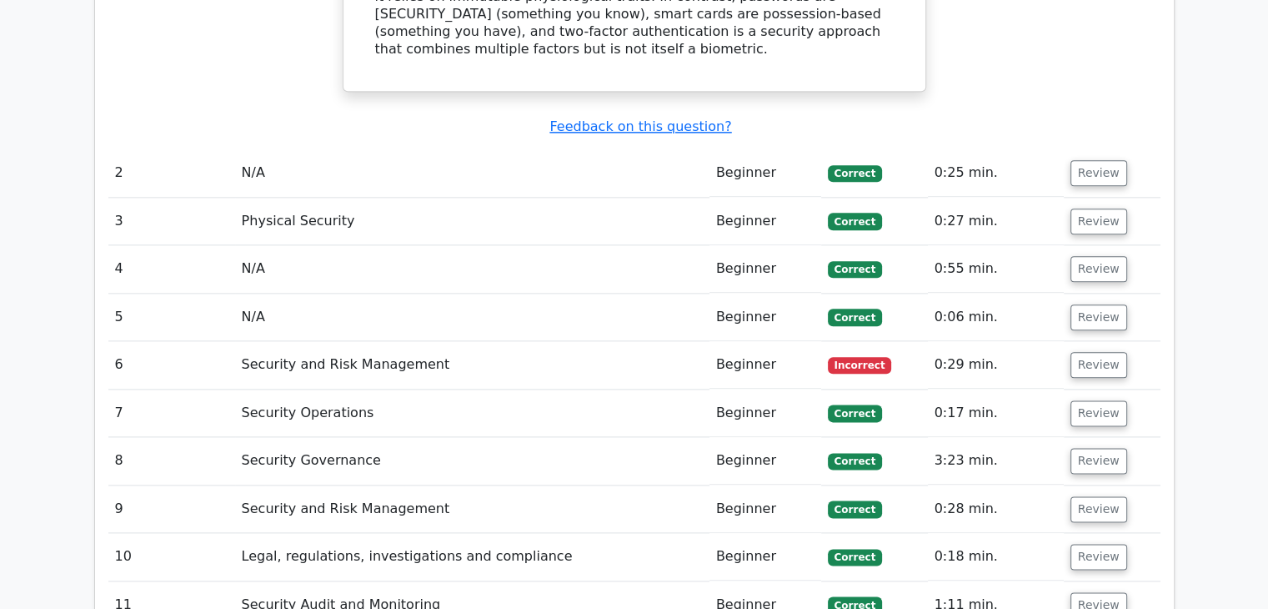
scroll to position [1918, 0]
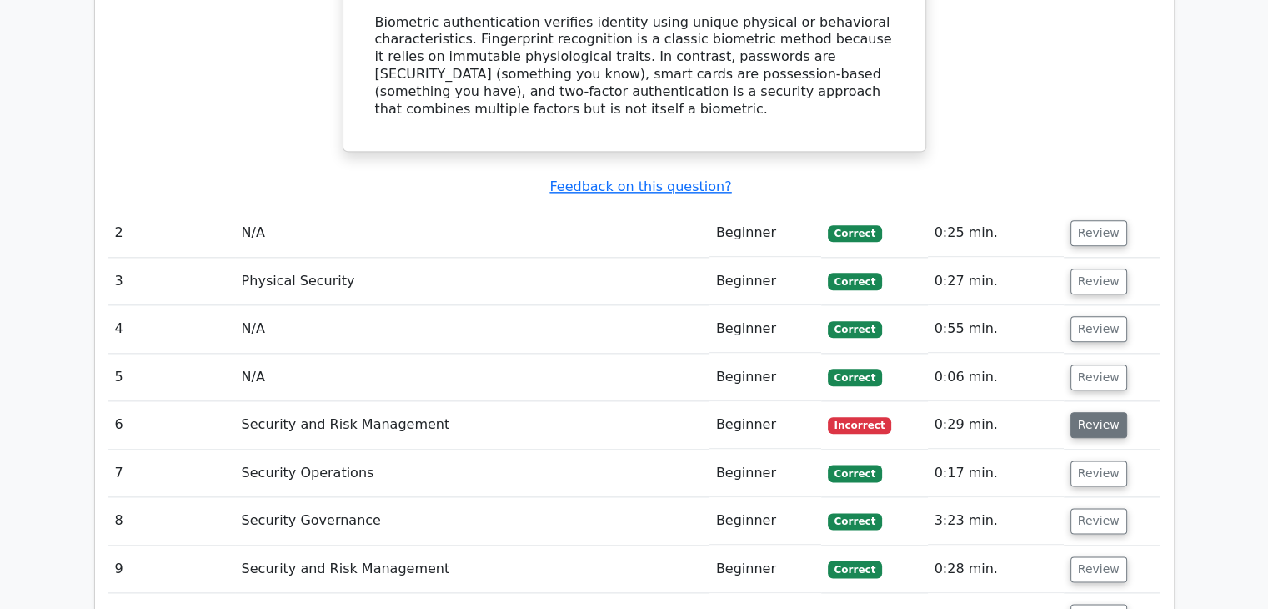
click at [1107, 412] on button "Review" at bounding box center [1099, 425] width 57 height 26
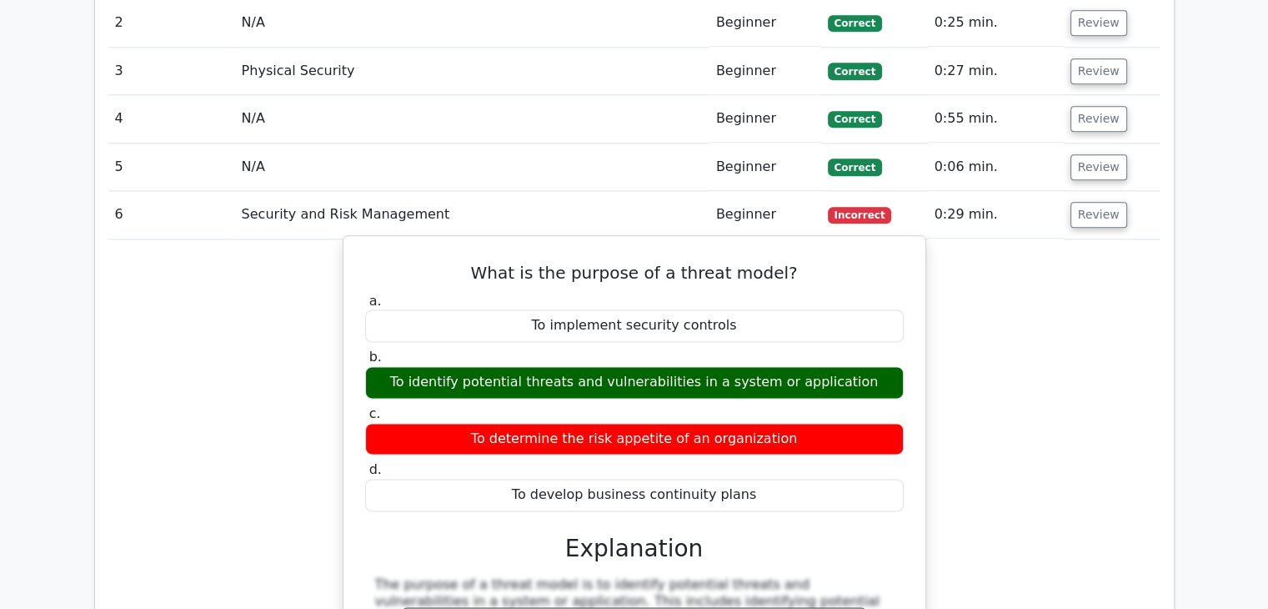
scroll to position [2168, 0]
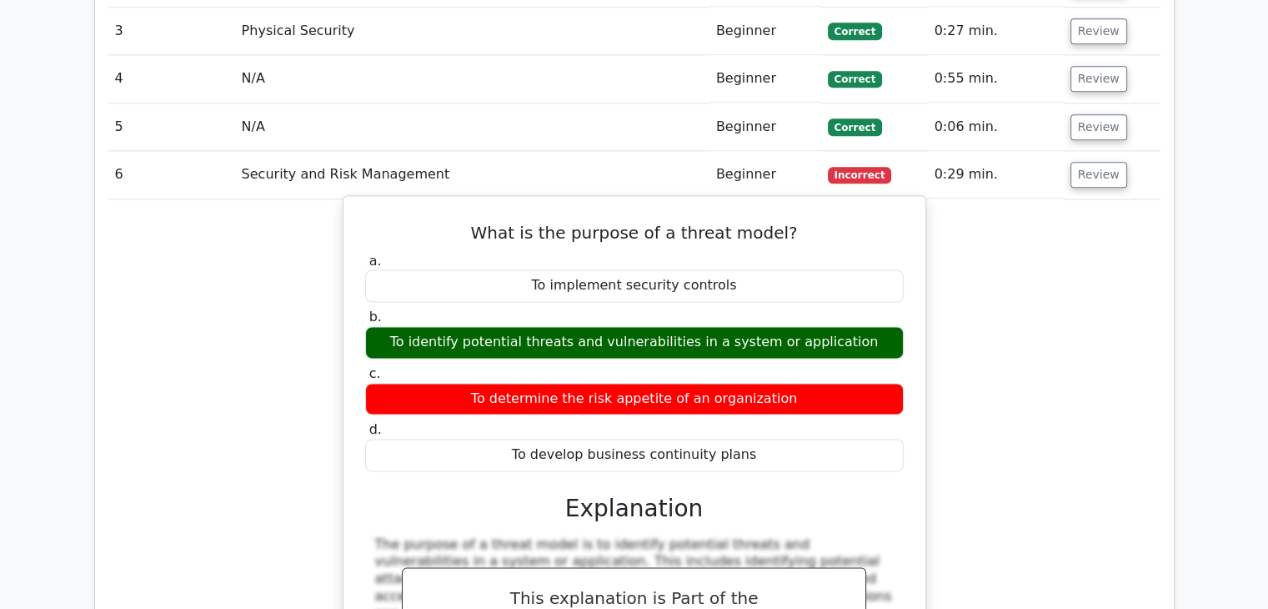
click at [537, 383] on div "To determine the risk appetite of an organization" at bounding box center [634, 399] width 539 height 33
drag, startPoint x: 496, startPoint y: 161, endPoint x: 749, endPoint y: 373, distance: 329.7
click at [749, 373] on div "What is the purpose of a threat model? a. To implement security controls b. c. …" at bounding box center [634, 493] width 569 height 580
drag, startPoint x: 777, startPoint y: 376, endPoint x: 612, endPoint y: 331, distance: 171.1
click at [777, 439] on div "To develop business continuity plans" at bounding box center [634, 455] width 539 height 33
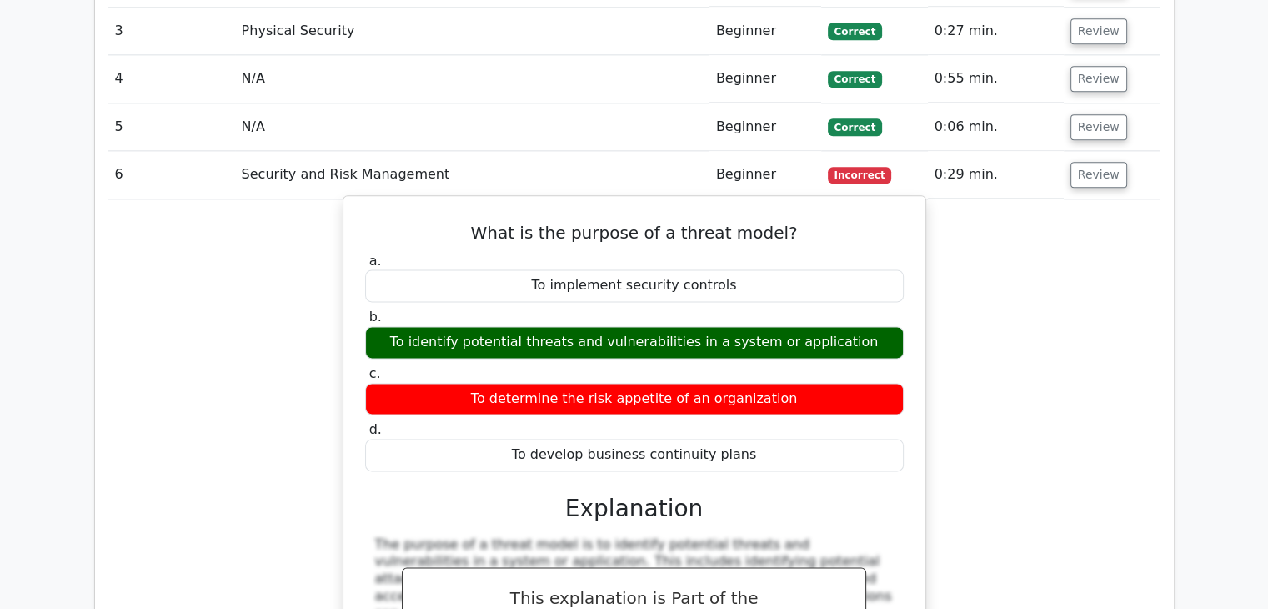
click at [494, 326] on div "To identify potential threats and vulnerabilities in a system or application" at bounding box center [634, 342] width 539 height 33
drag, startPoint x: 366, startPoint y: 196, endPoint x: 397, endPoint y: 200, distance: 31.1
click at [397, 253] on label "a. To implement security controls" at bounding box center [634, 278] width 539 height 50
click at [411, 253] on label "a. To implement security controls" at bounding box center [634, 278] width 539 height 50
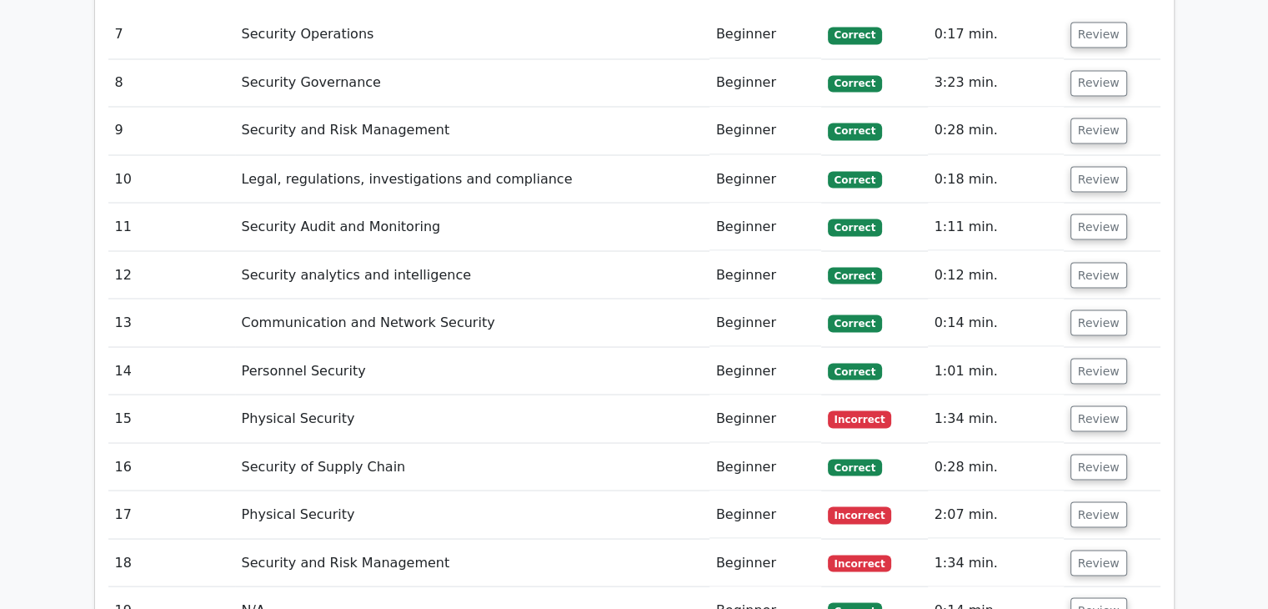
scroll to position [3085, 0]
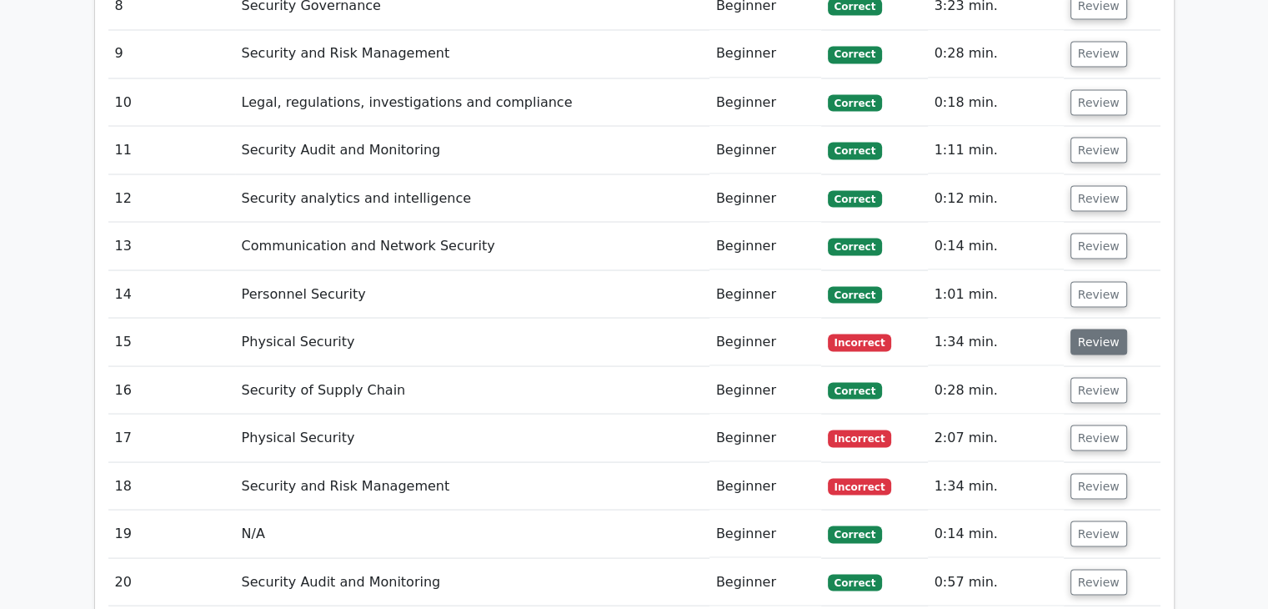
click at [1088, 329] on button "Review" at bounding box center [1099, 342] width 57 height 26
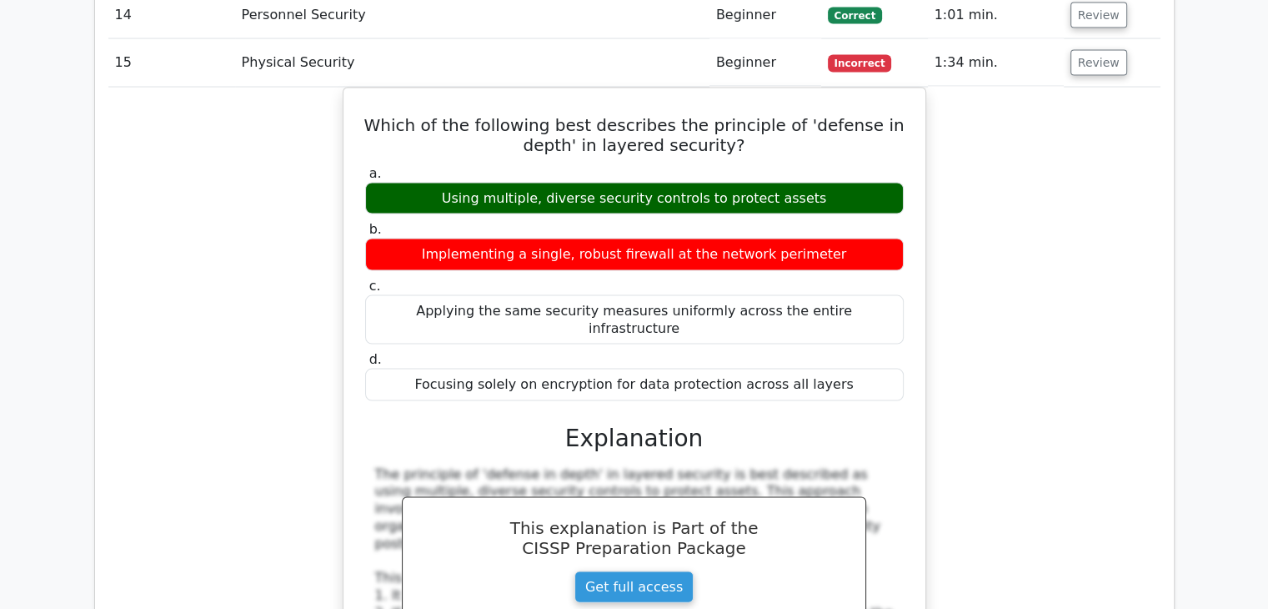
scroll to position [3335, 0]
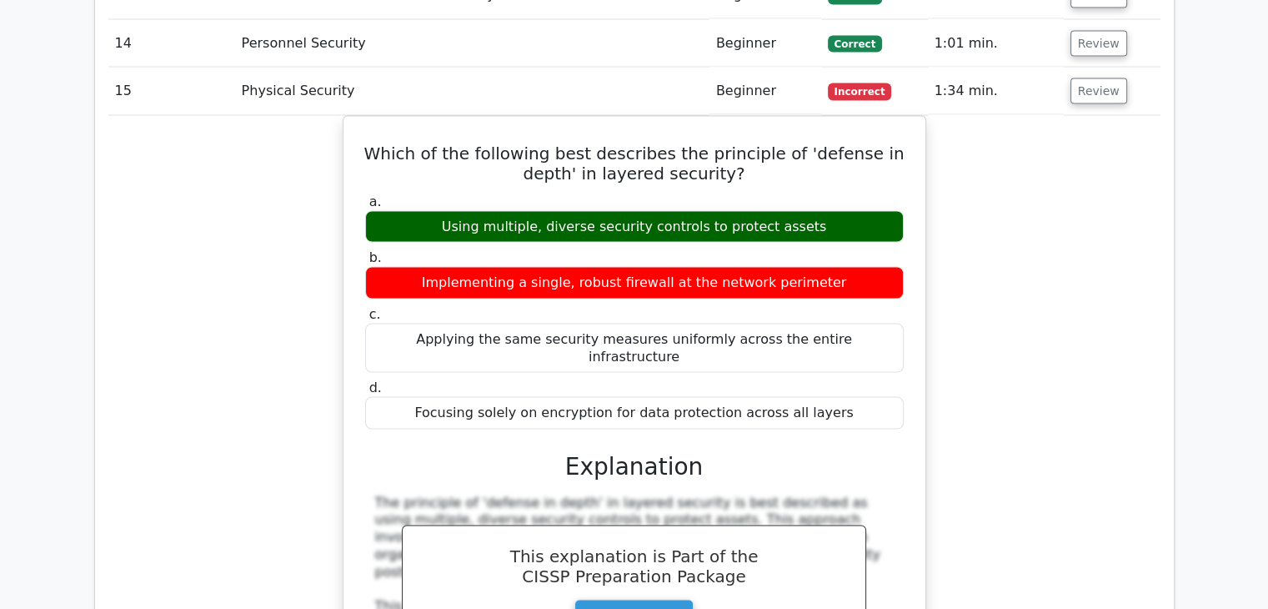
click at [1080, 178] on div "Which of the following best describes the principle of 'defense in depth' in la…" at bounding box center [634, 575] width 1052 height 918
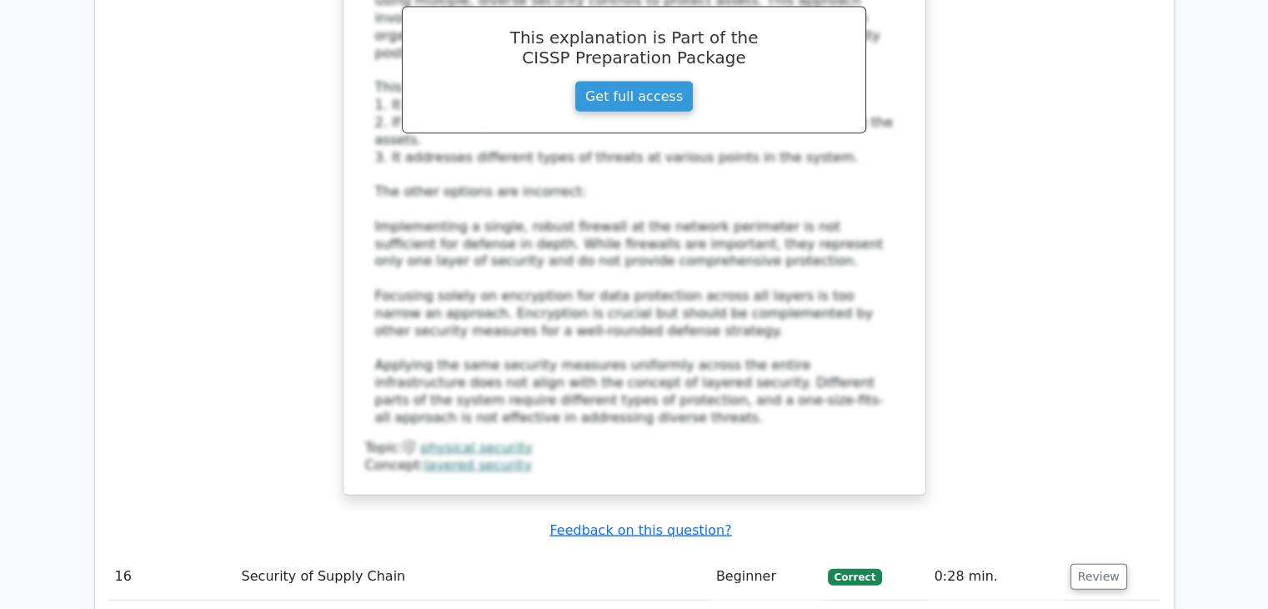
scroll to position [4003, 0]
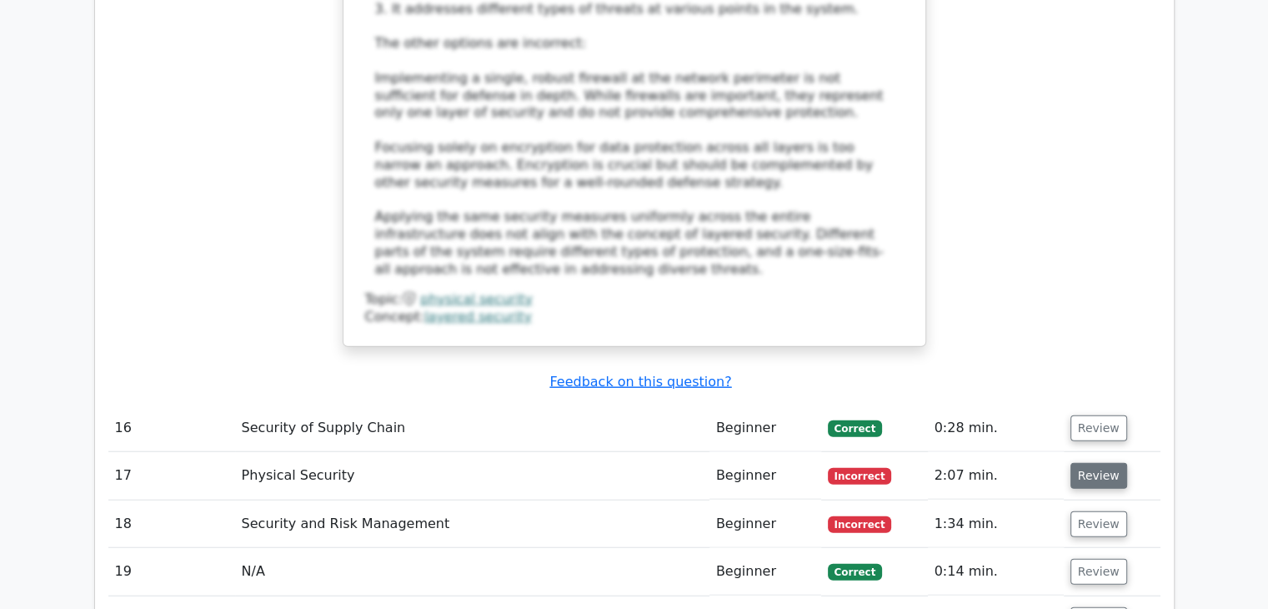
click at [1088, 463] on button "Review" at bounding box center [1099, 476] width 57 height 26
click at [1087, 463] on button "Review" at bounding box center [1099, 476] width 57 height 26
click at [1093, 463] on button "Review" at bounding box center [1099, 476] width 57 height 26
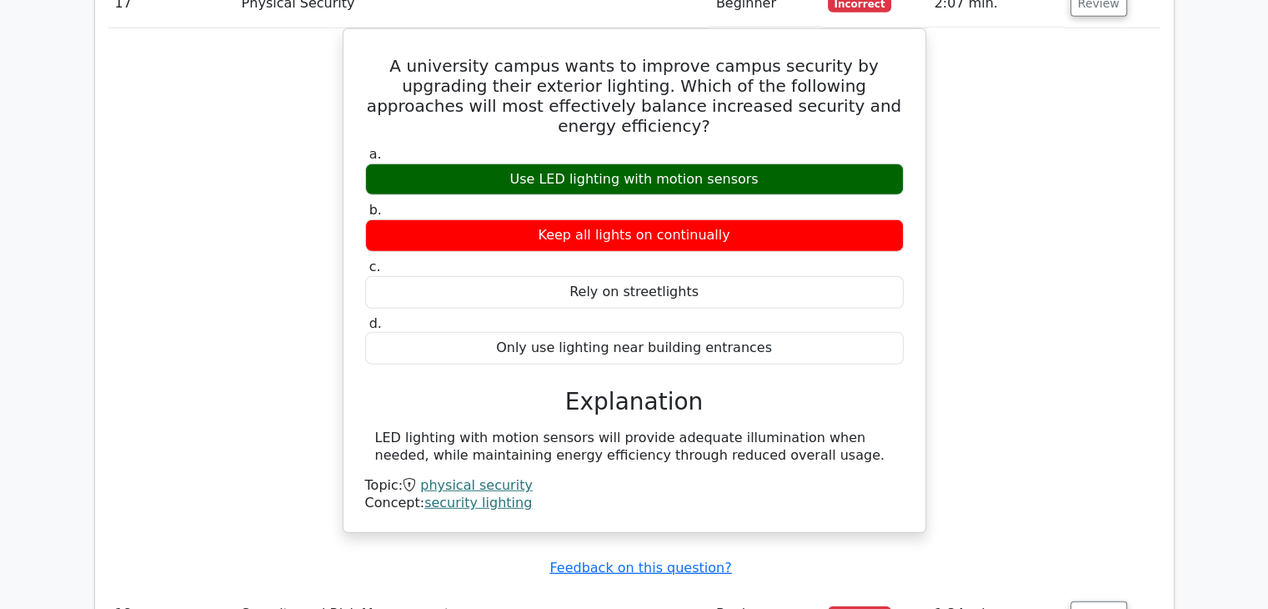
scroll to position [4670, 0]
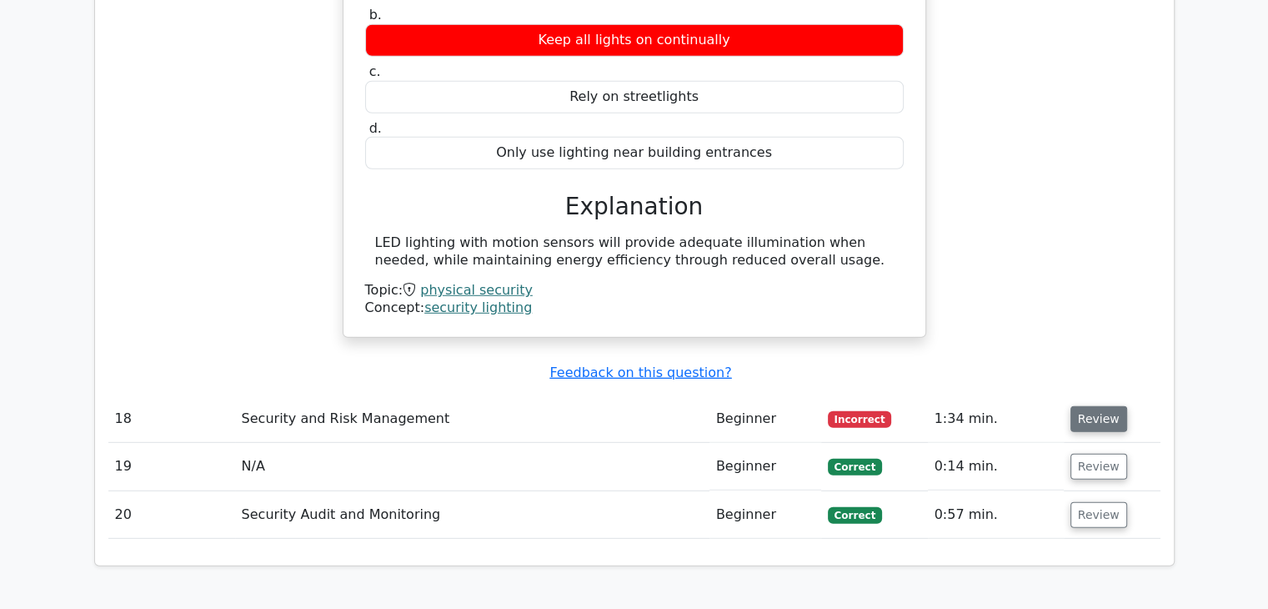
click at [1080, 406] on button "Review" at bounding box center [1099, 419] width 57 height 26
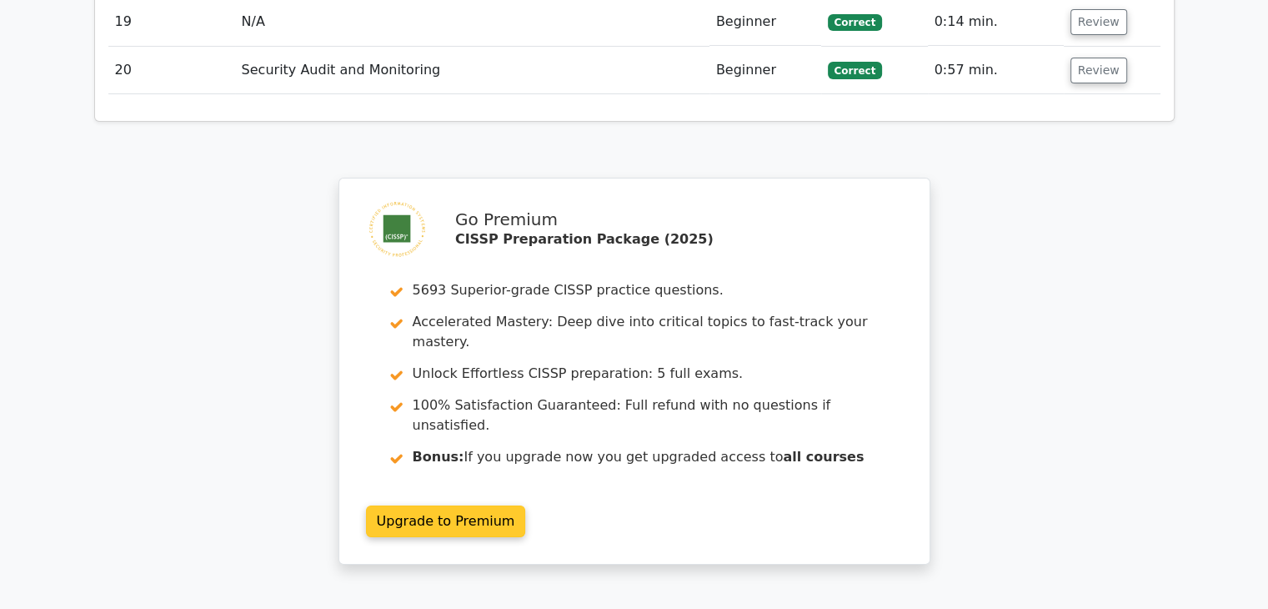
scroll to position [6171, 0]
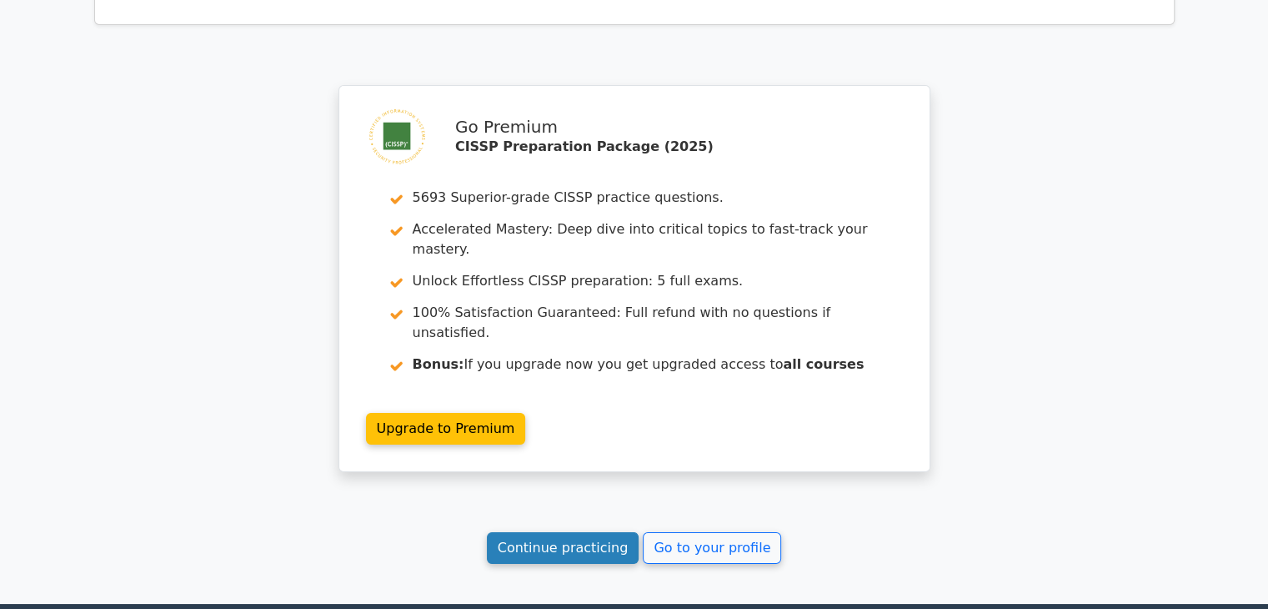
click at [600, 532] on link "Continue practicing" at bounding box center [563, 548] width 153 height 32
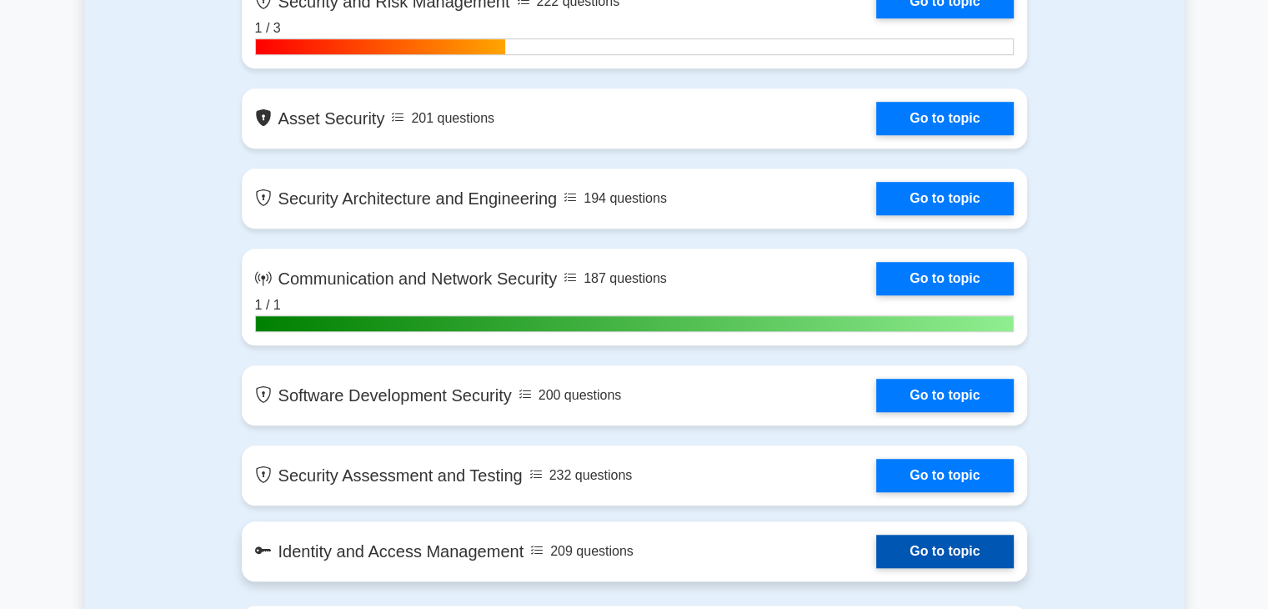
scroll to position [1084, 0]
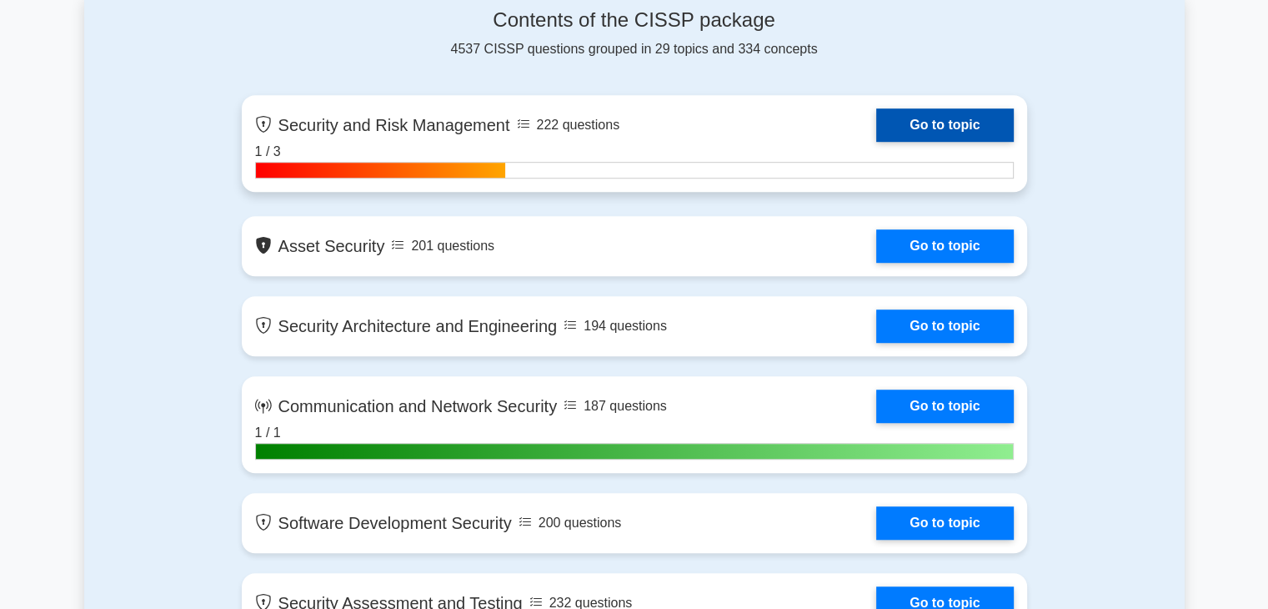
click at [941, 118] on link "Go to topic" at bounding box center [944, 124] width 137 height 33
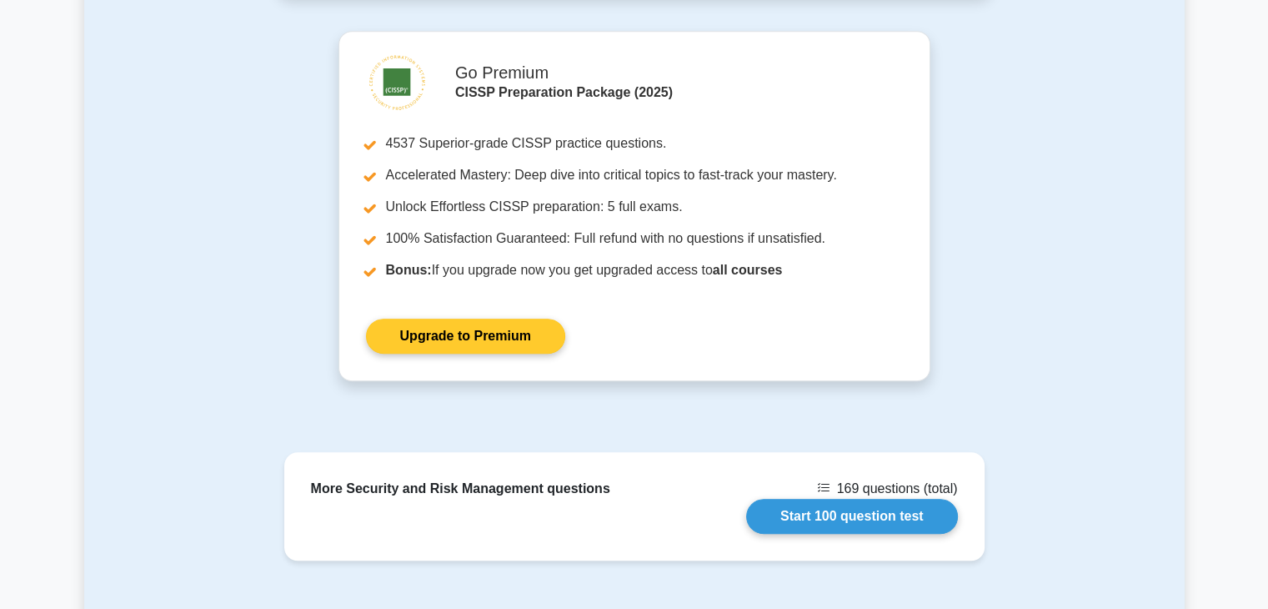
scroll to position [1251, 0]
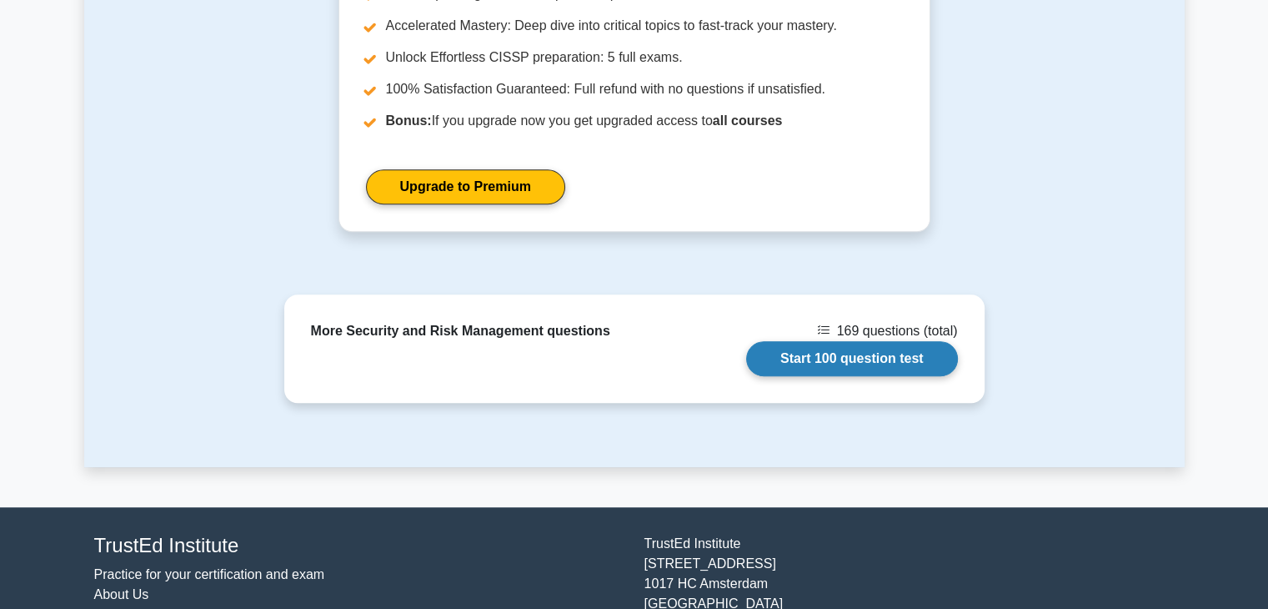
click at [887, 346] on link "Start 100 question test" at bounding box center [852, 358] width 212 height 35
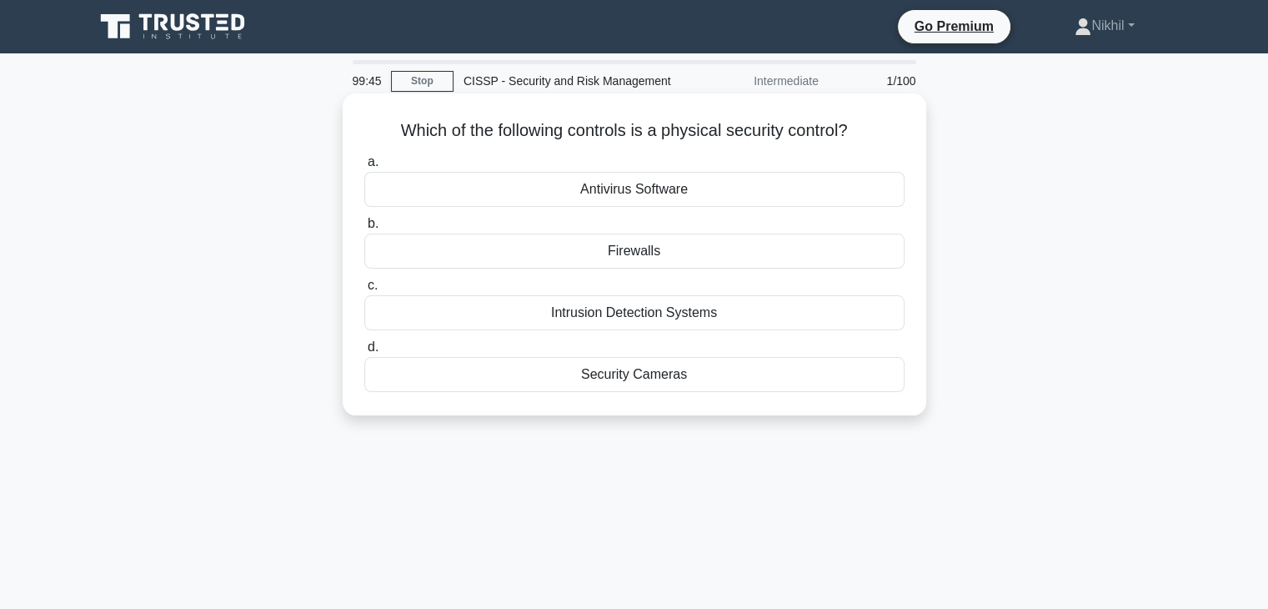
click at [680, 372] on div "Security Cameras" at bounding box center [634, 374] width 540 height 35
click at [364, 353] on input "d. Security Cameras" at bounding box center [364, 347] width 0 height 11
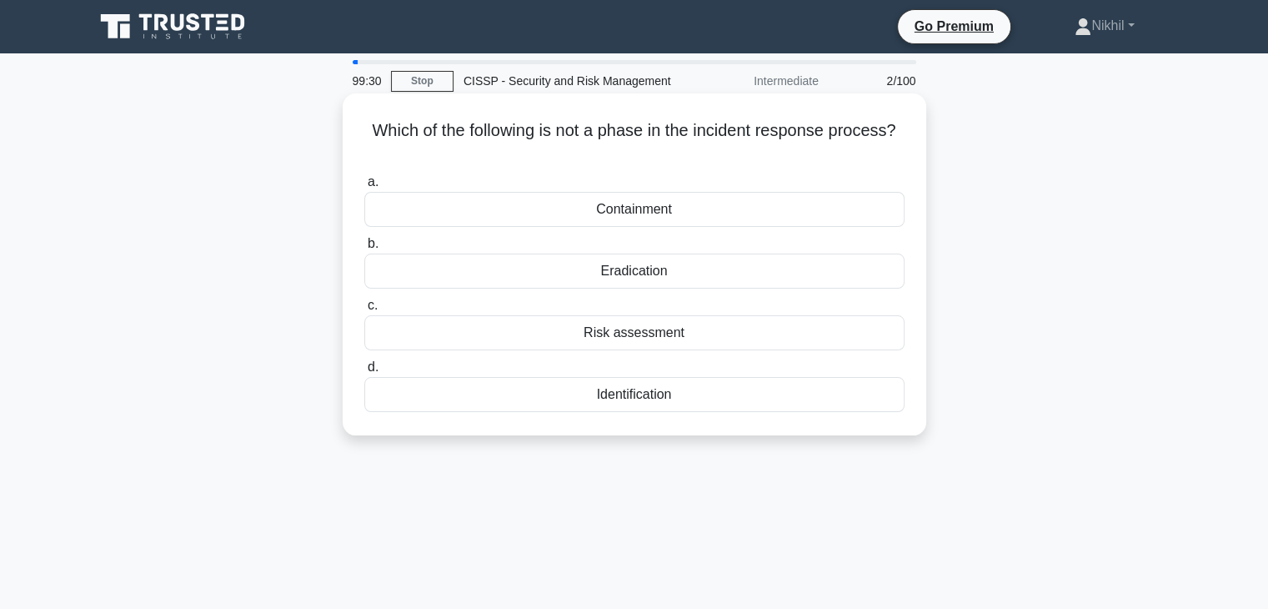
click at [650, 274] on div "Eradication" at bounding box center [634, 270] width 540 height 35
click at [364, 249] on input "b. Eradication" at bounding box center [364, 243] width 0 height 11
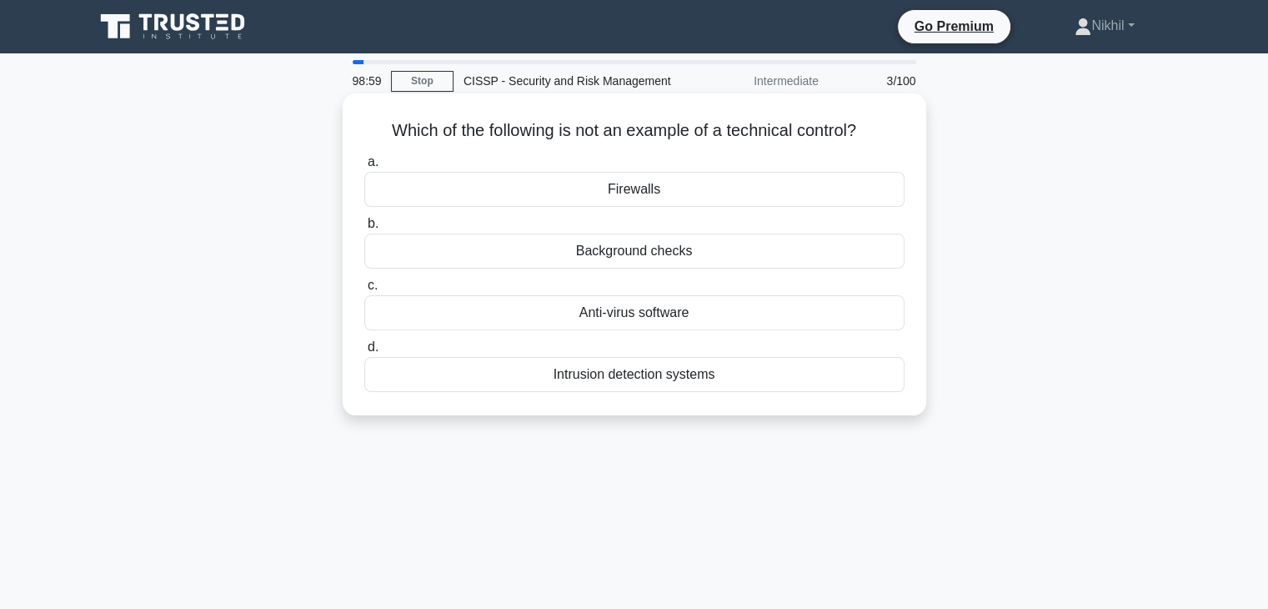
click at [622, 253] on div "Background checks" at bounding box center [634, 250] width 540 height 35
click at [364, 229] on input "b. Background checks" at bounding box center [364, 223] width 0 height 11
click at [660, 375] on div "Multifactor Authentication" at bounding box center [634, 374] width 540 height 35
click at [364, 353] on input "d. Multifactor Authentication" at bounding box center [364, 347] width 0 height 11
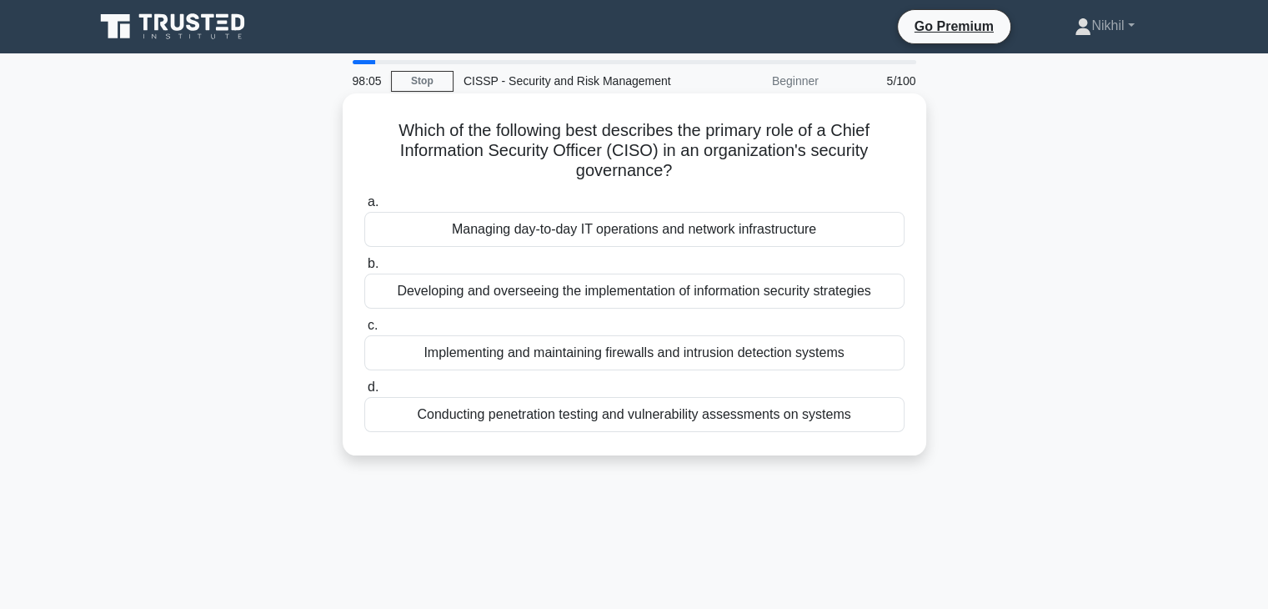
click at [620, 296] on div "Developing and overseeing the implementation of information security strategies" at bounding box center [634, 291] width 540 height 35
click at [364, 269] on input "b. Developing and overseeing the implementation of information security strateg…" at bounding box center [364, 264] width 0 height 11
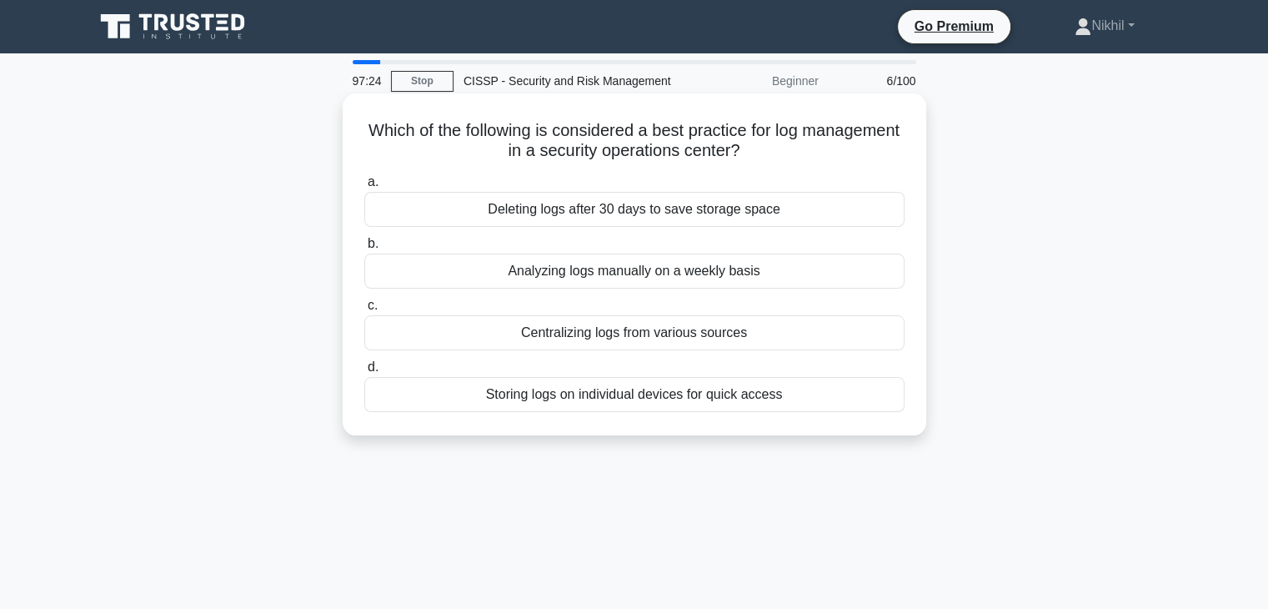
click at [702, 332] on div "Centralizing logs from various sources" at bounding box center [634, 332] width 540 height 35
click at [364, 311] on input "c. Centralizing logs from various sources" at bounding box center [364, 305] width 0 height 11
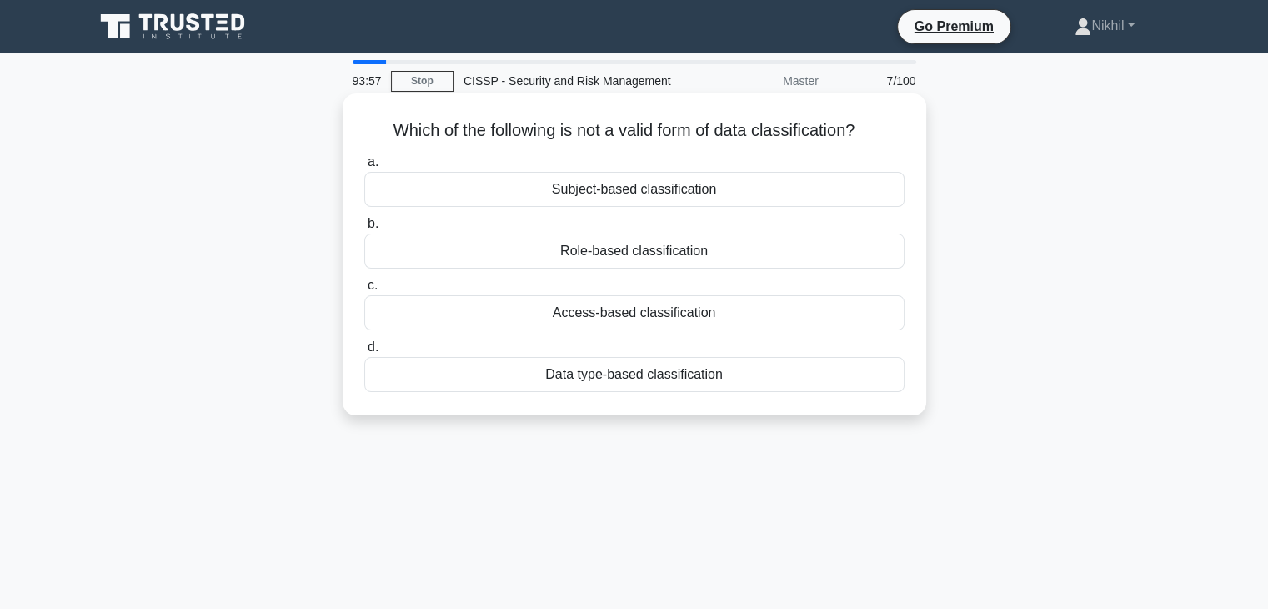
click at [664, 181] on div "Subject-based classification" at bounding box center [634, 189] width 540 height 35
click at [364, 168] on input "a. Subject-based classification" at bounding box center [364, 162] width 0 height 11
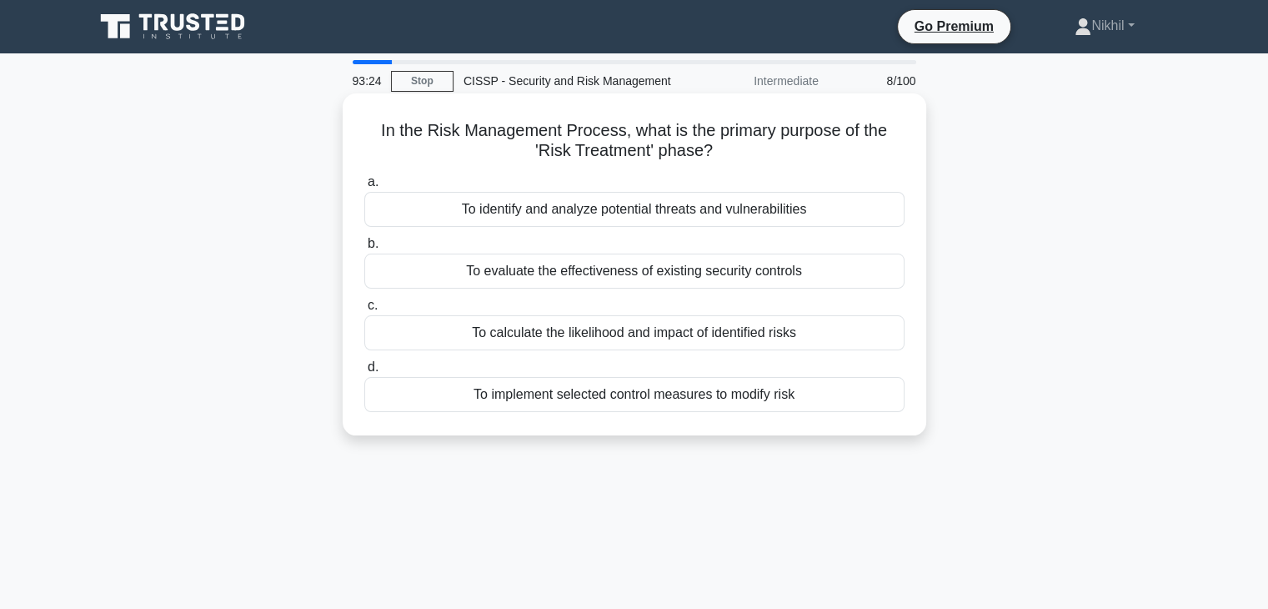
click at [606, 331] on div "To calculate the likelihood and impact of identified risks" at bounding box center [634, 332] width 540 height 35
click at [364, 311] on input "c. To calculate the likelihood and impact of identified risks" at bounding box center [364, 305] width 0 height 11
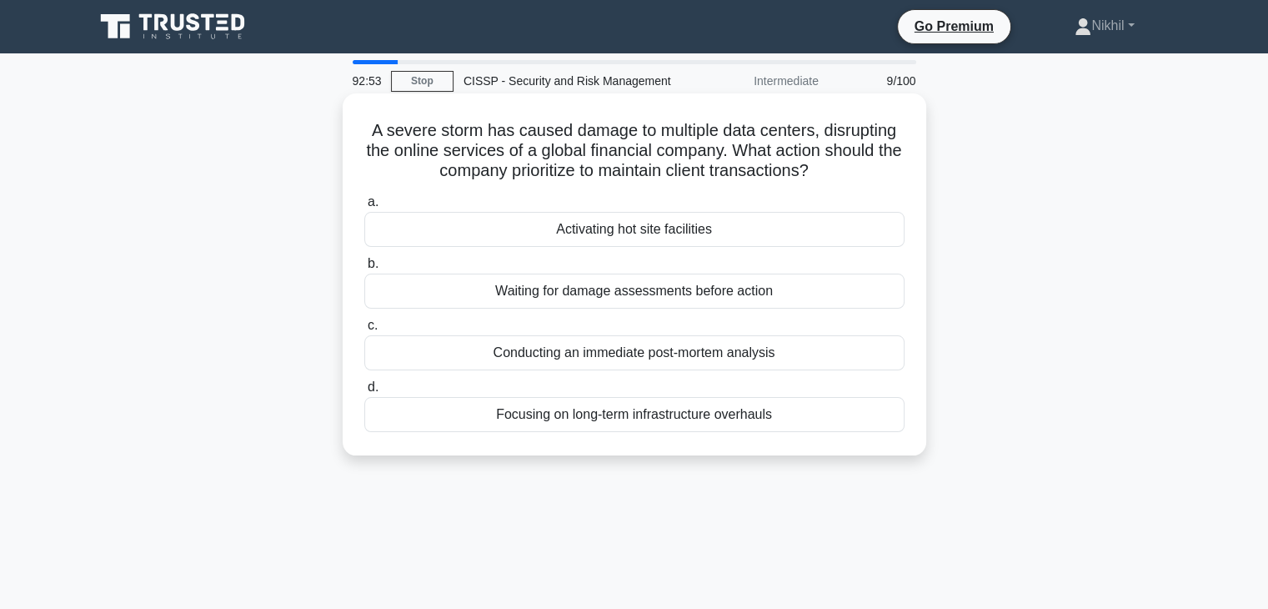
click at [674, 423] on div "Focusing on long-term infrastructure overhauls" at bounding box center [634, 414] width 540 height 35
click at [672, 418] on div "Focusing on long-term infrastructure overhauls" at bounding box center [634, 414] width 540 height 35
click at [364, 393] on input "d. Focusing on long-term infrastructure overhauls" at bounding box center [364, 387] width 0 height 11
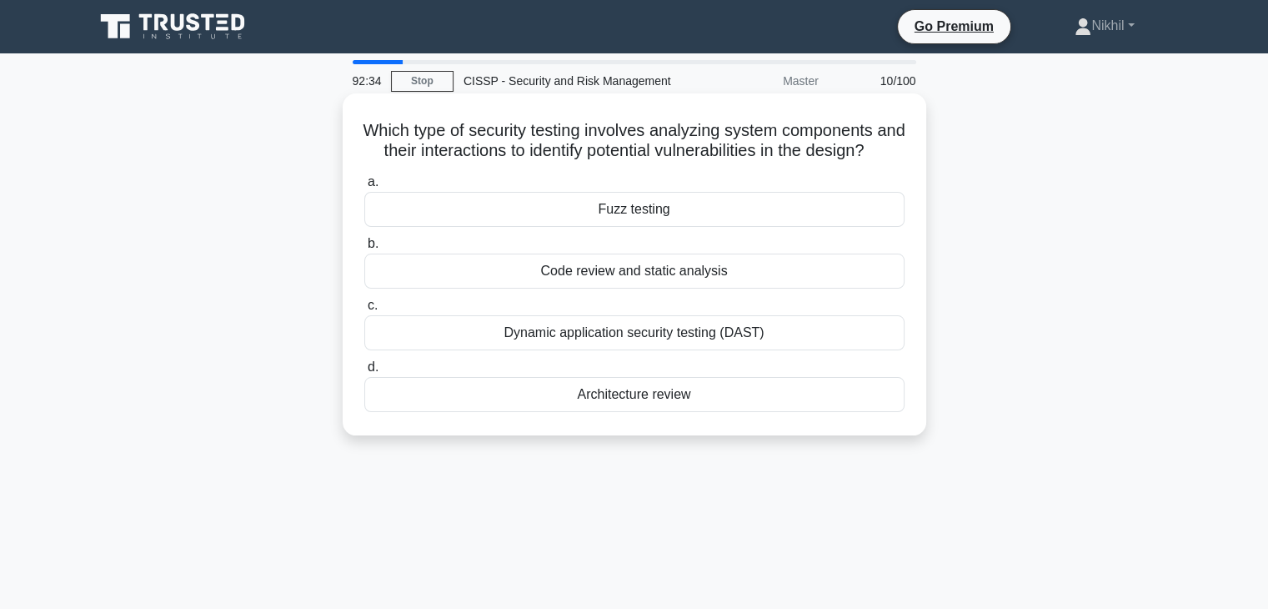
click at [650, 289] on div "Code review and static analysis" at bounding box center [634, 270] width 540 height 35
click at [364, 249] on input "b. Code review and static analysis" at bounding box center [364, 243] width 0 height 11
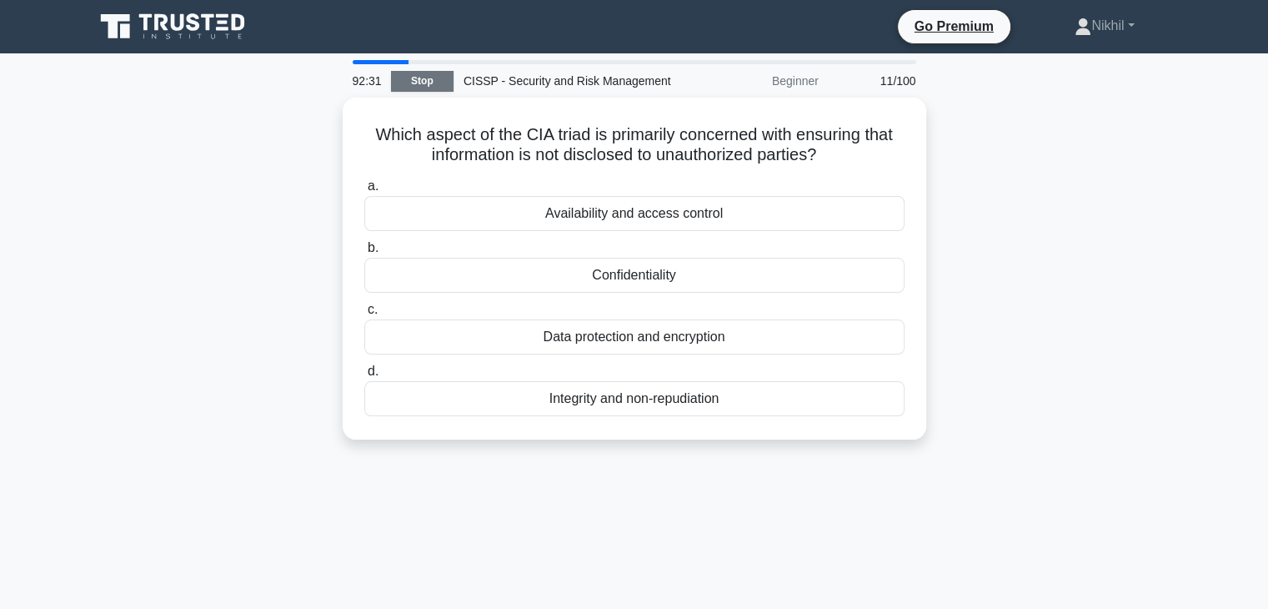
click at [424, 78] on link "Stop" at bounding box center [422, 81] width 63 height 21
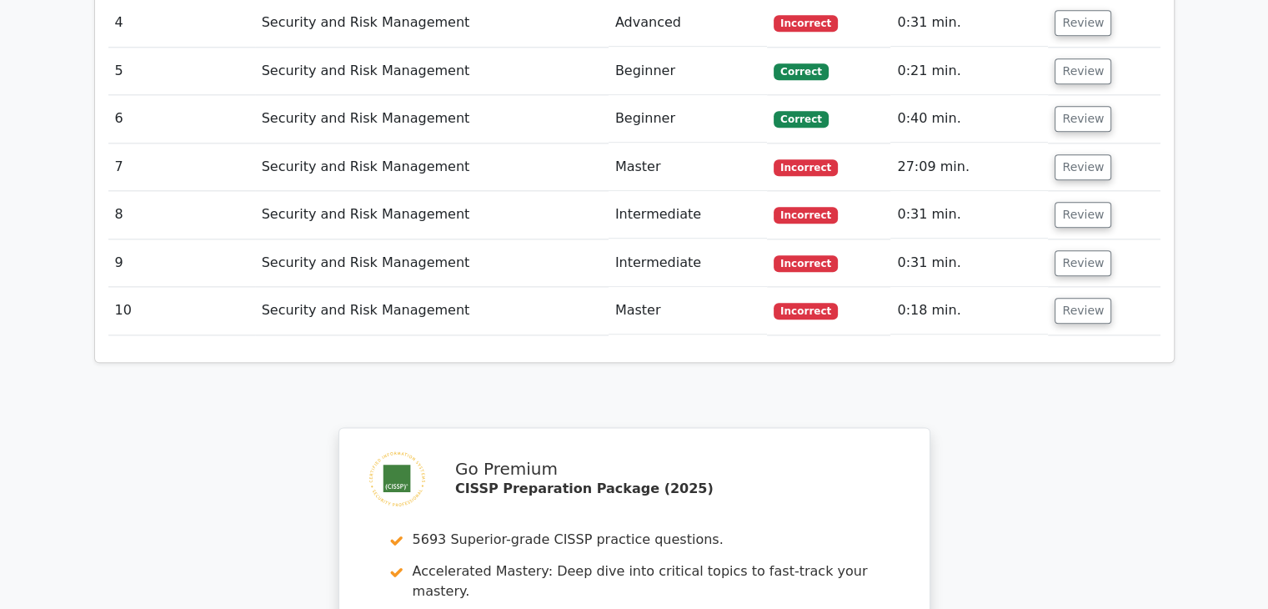
scroll to position [2001, 0]
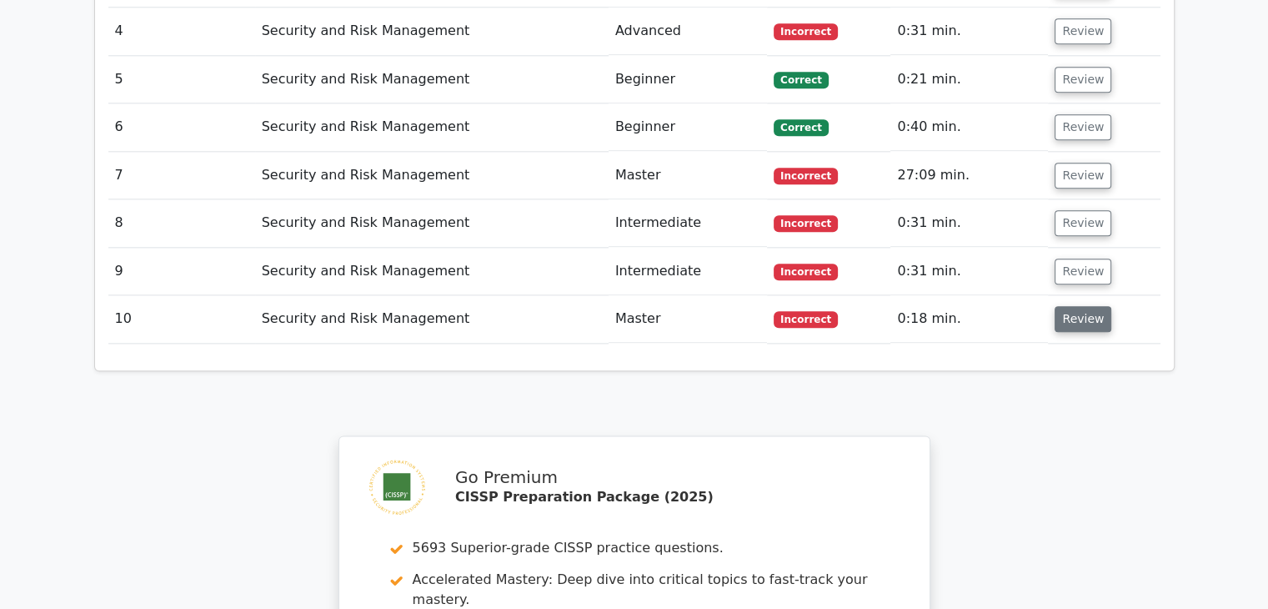
click at [1085, 306] on button "Review" at bounding box center [1083, 319] width 57 height 26
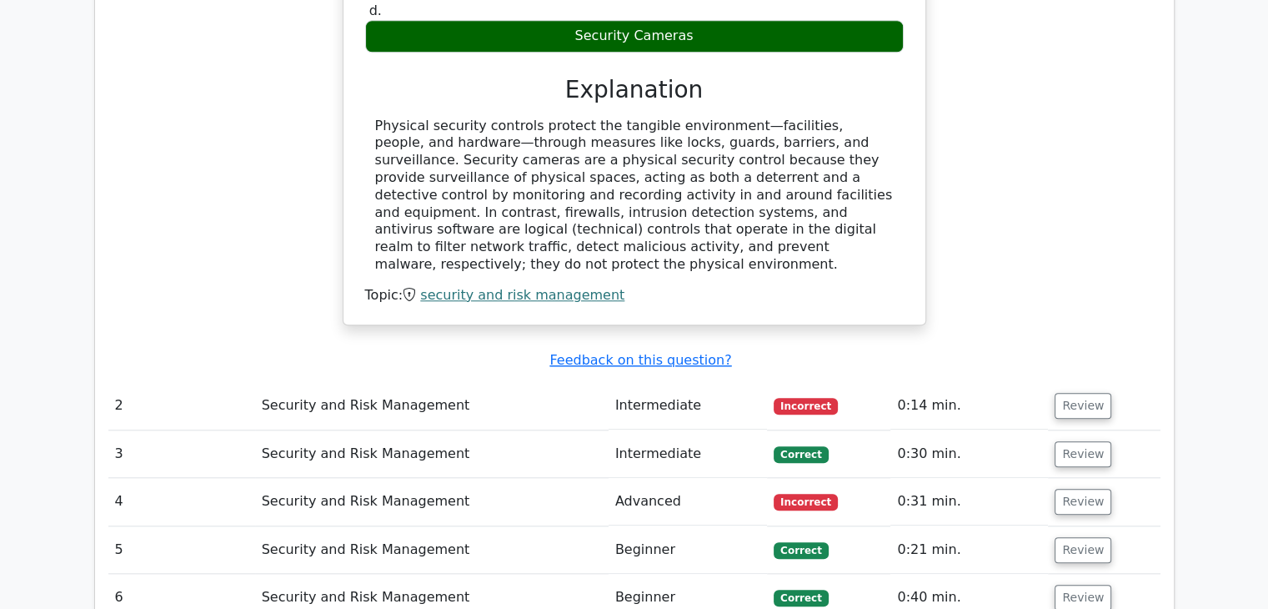
scroll to position [1501, 0]
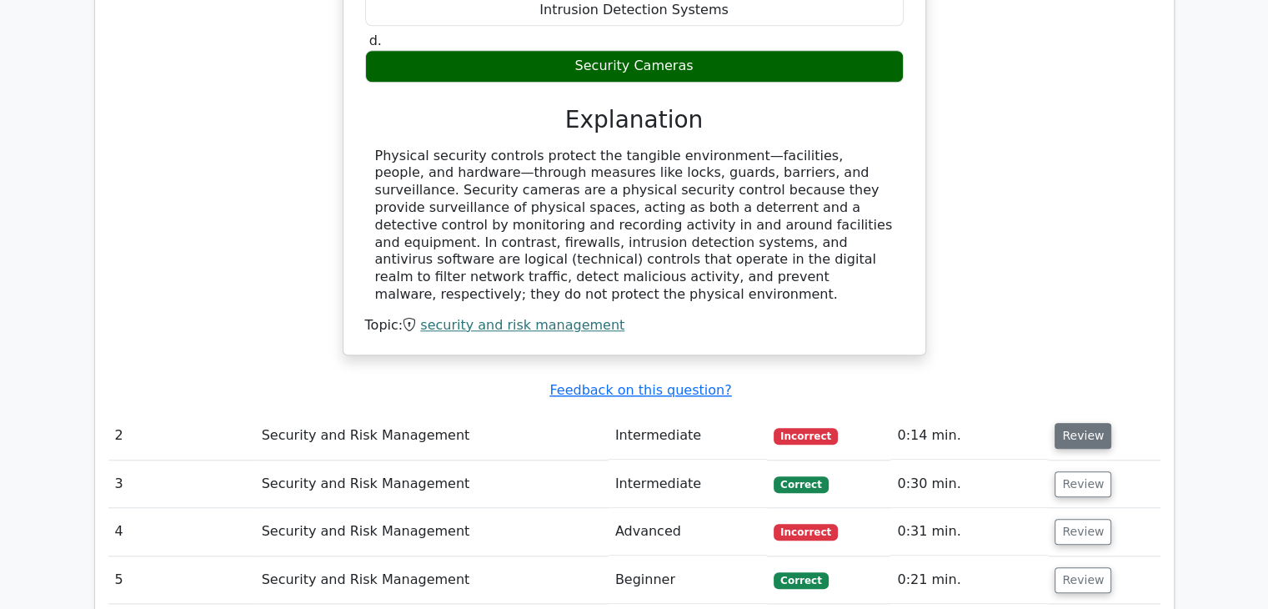
click at [1066, 423] on button "Review" at bounding box center [1083, 436] width 57 height 26
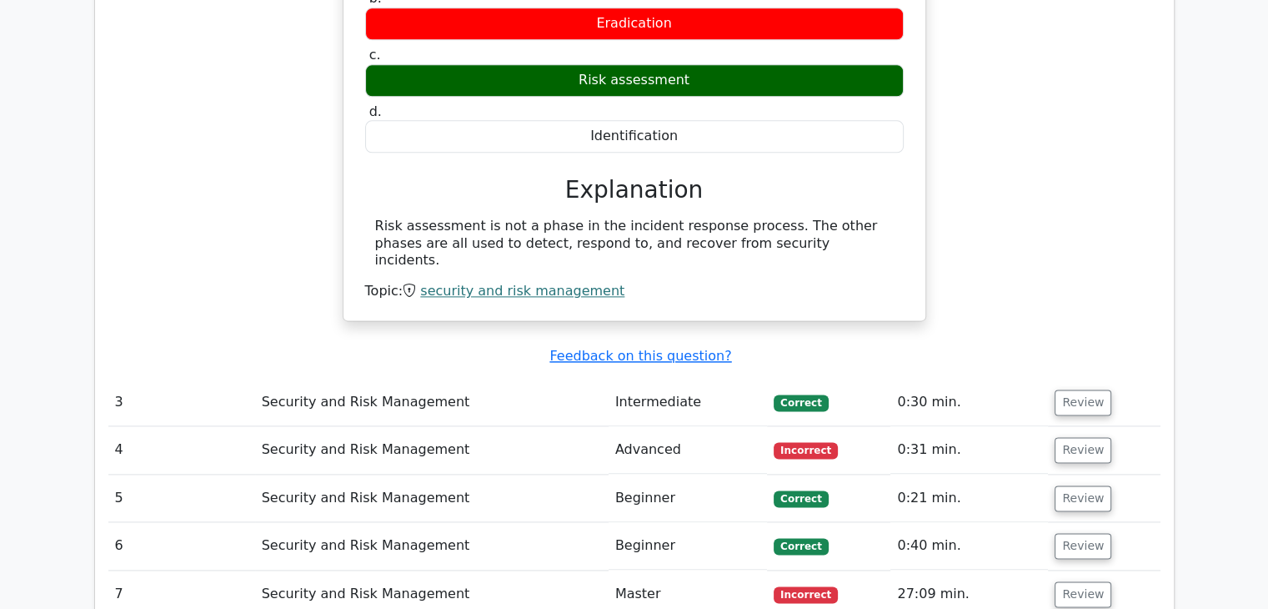
scroll to position [2418, 0]
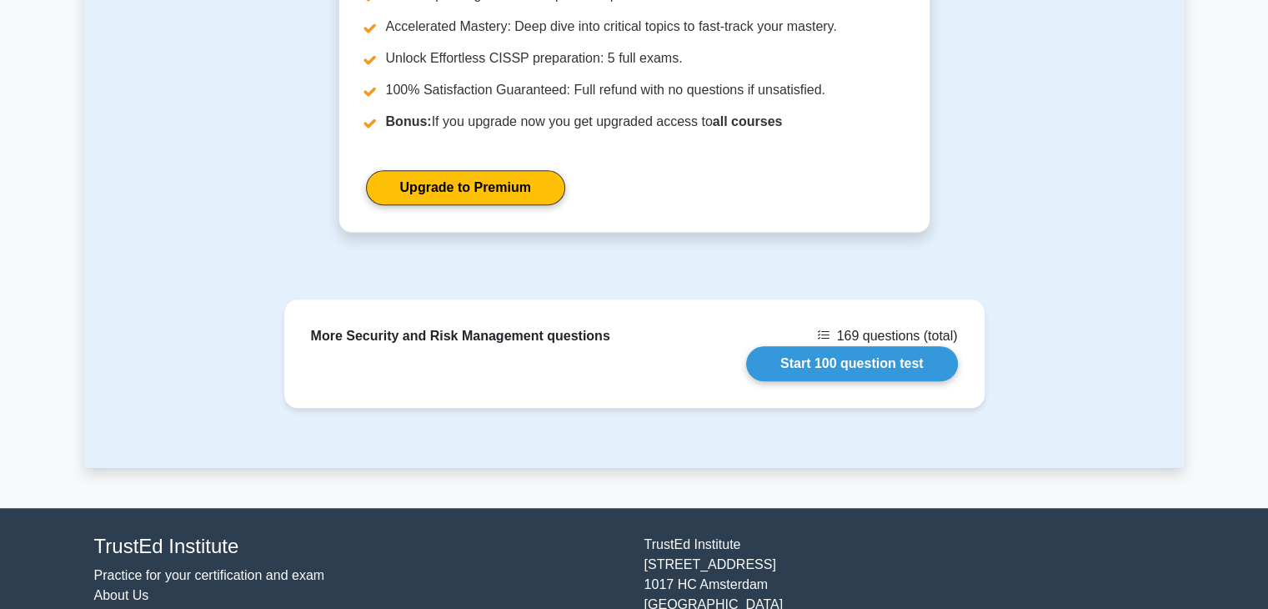
scroll to position [1251, 0]
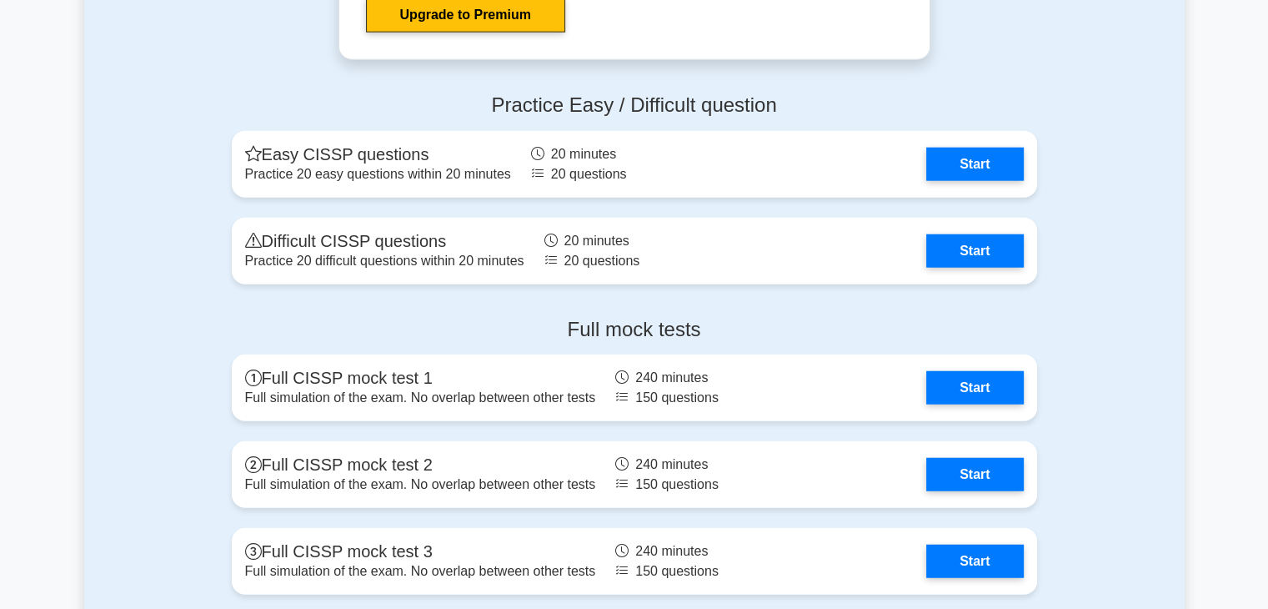
scroll to position [4253, 0]
